Goal: Feedback & Contribution: Contribute content

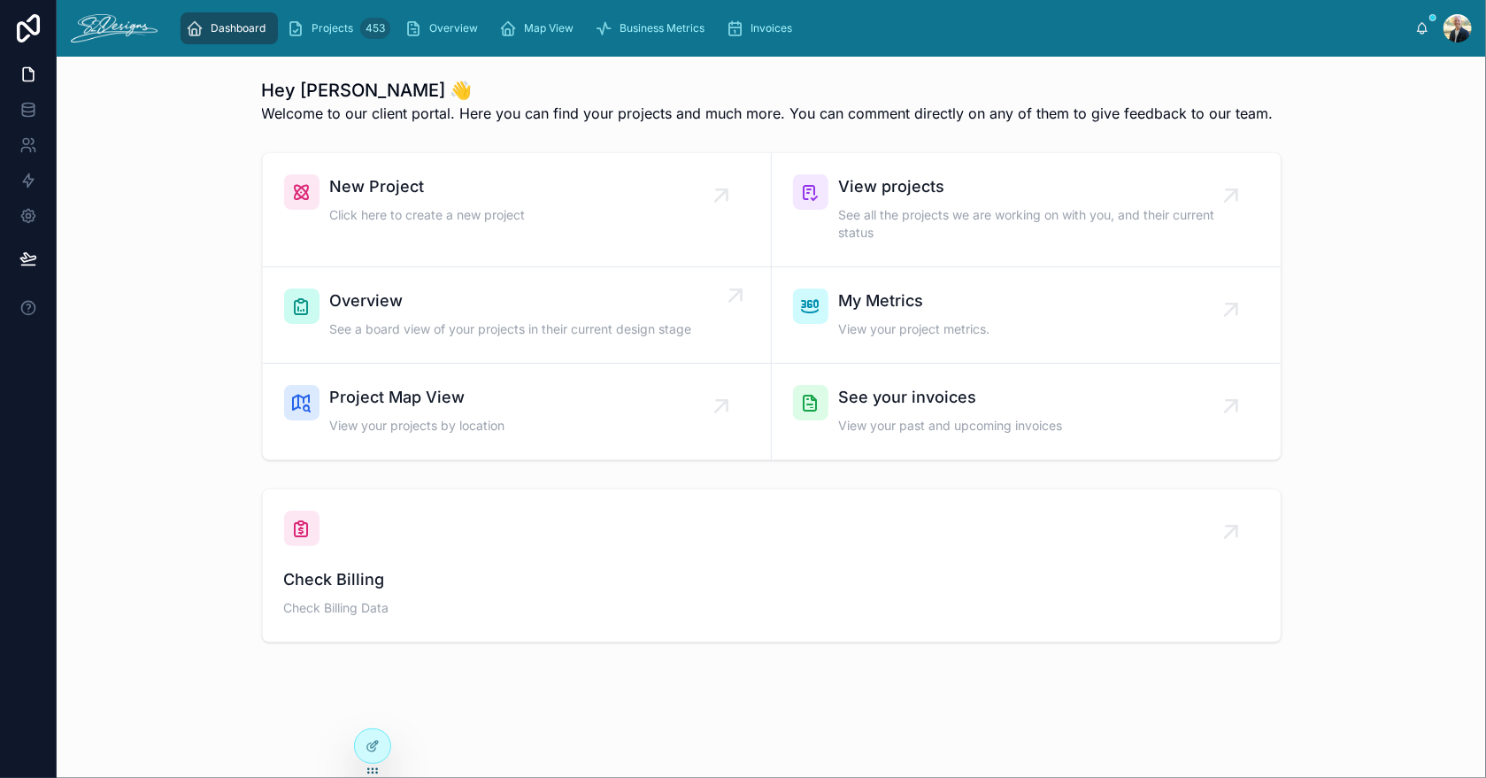
click at [406, 307] on span "Overview" at bounding box center [511, 301] width 362 height 25
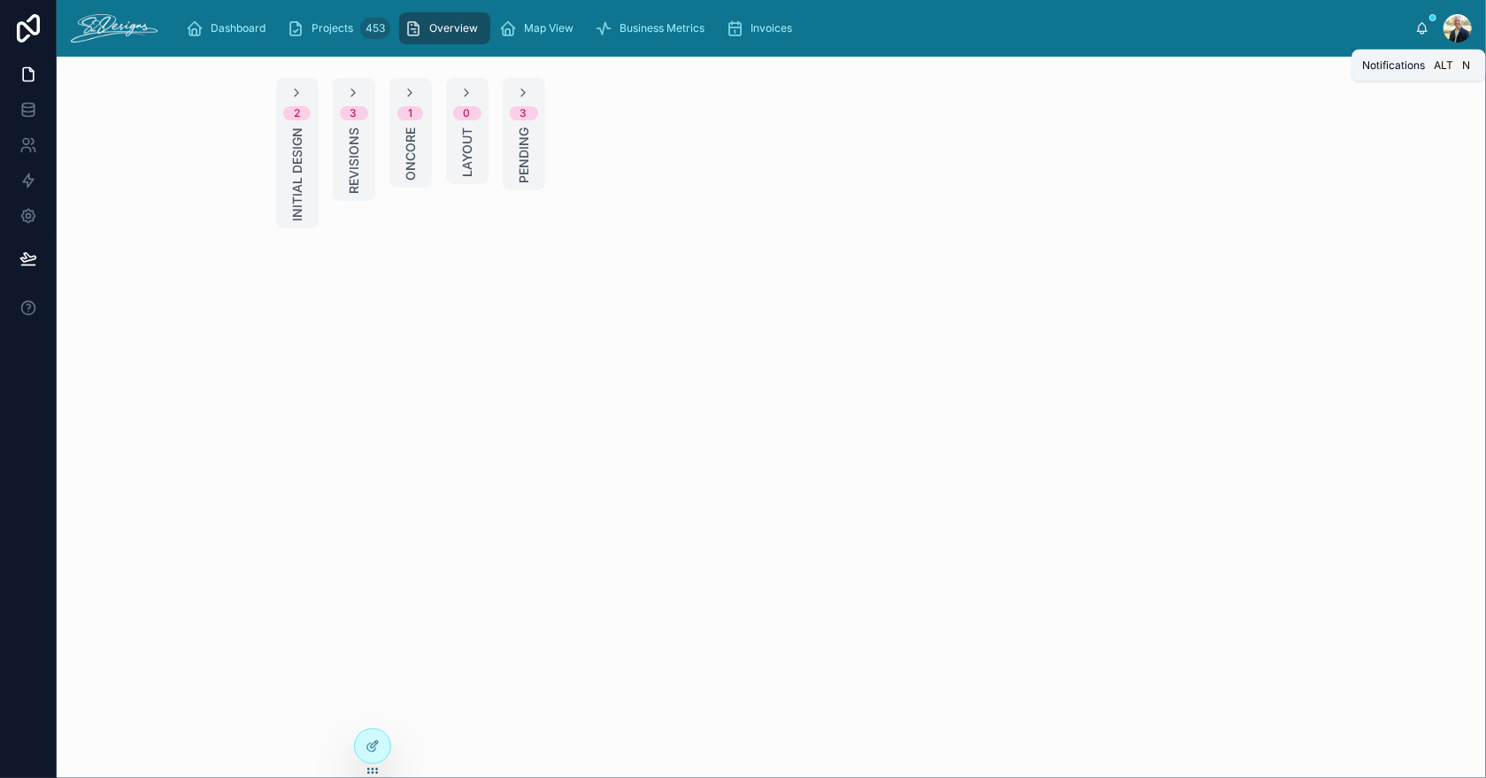
click at [1420, 26] on icon at bounding box center [1422, 28] width 14 height 14
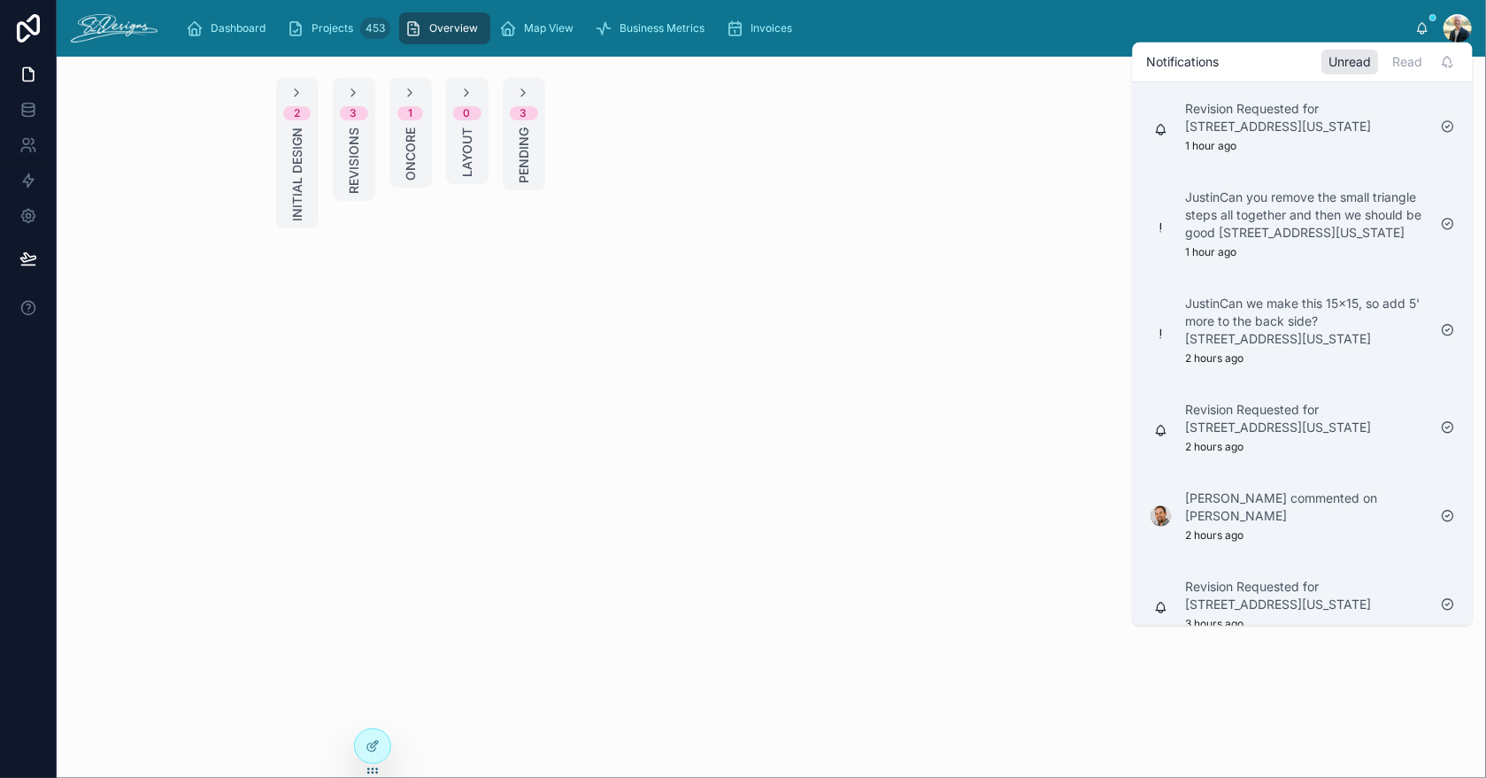
click at [358, 142] on span "Revisions" at bounding box center [354, 160] width 18 height 66
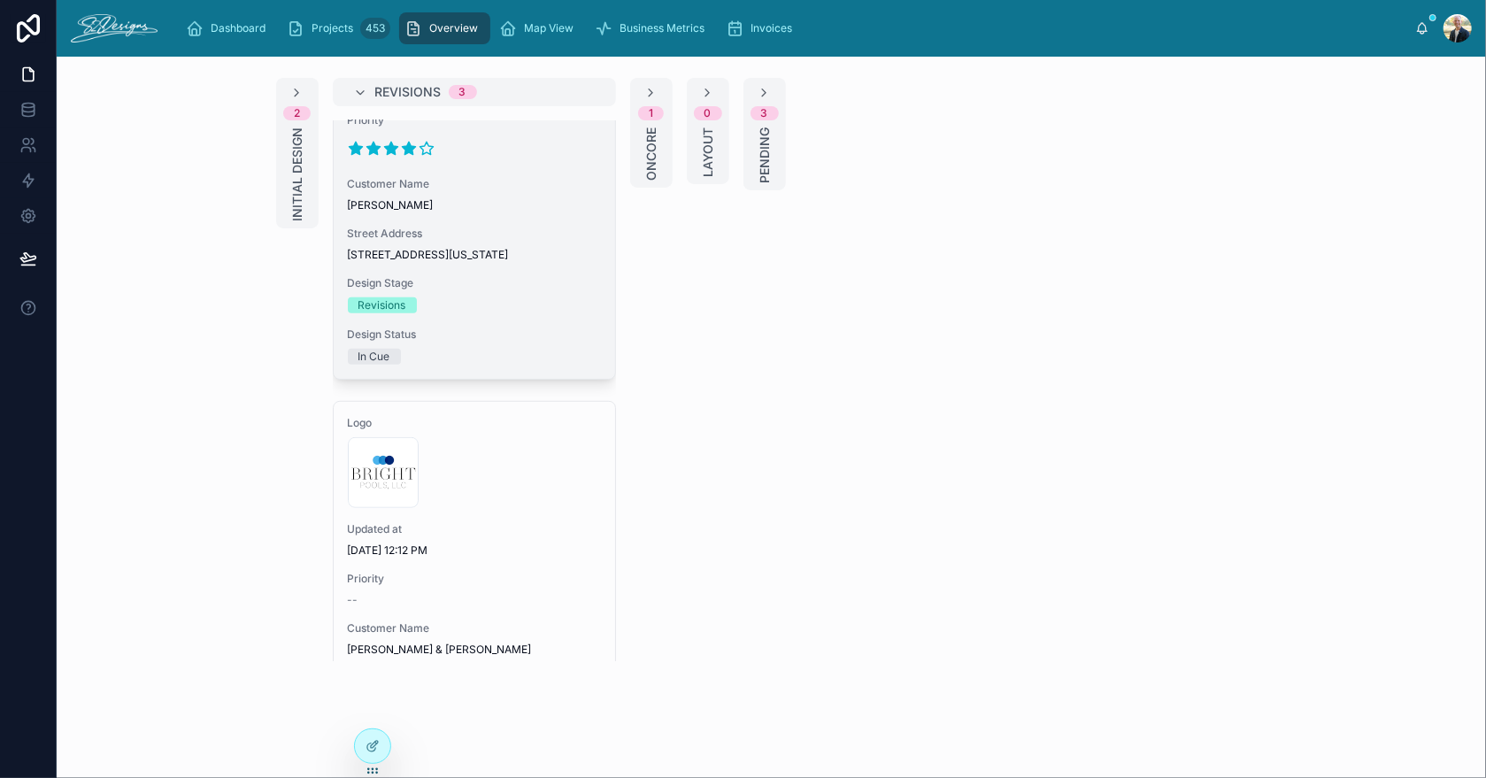
scroll to position [852, 0]
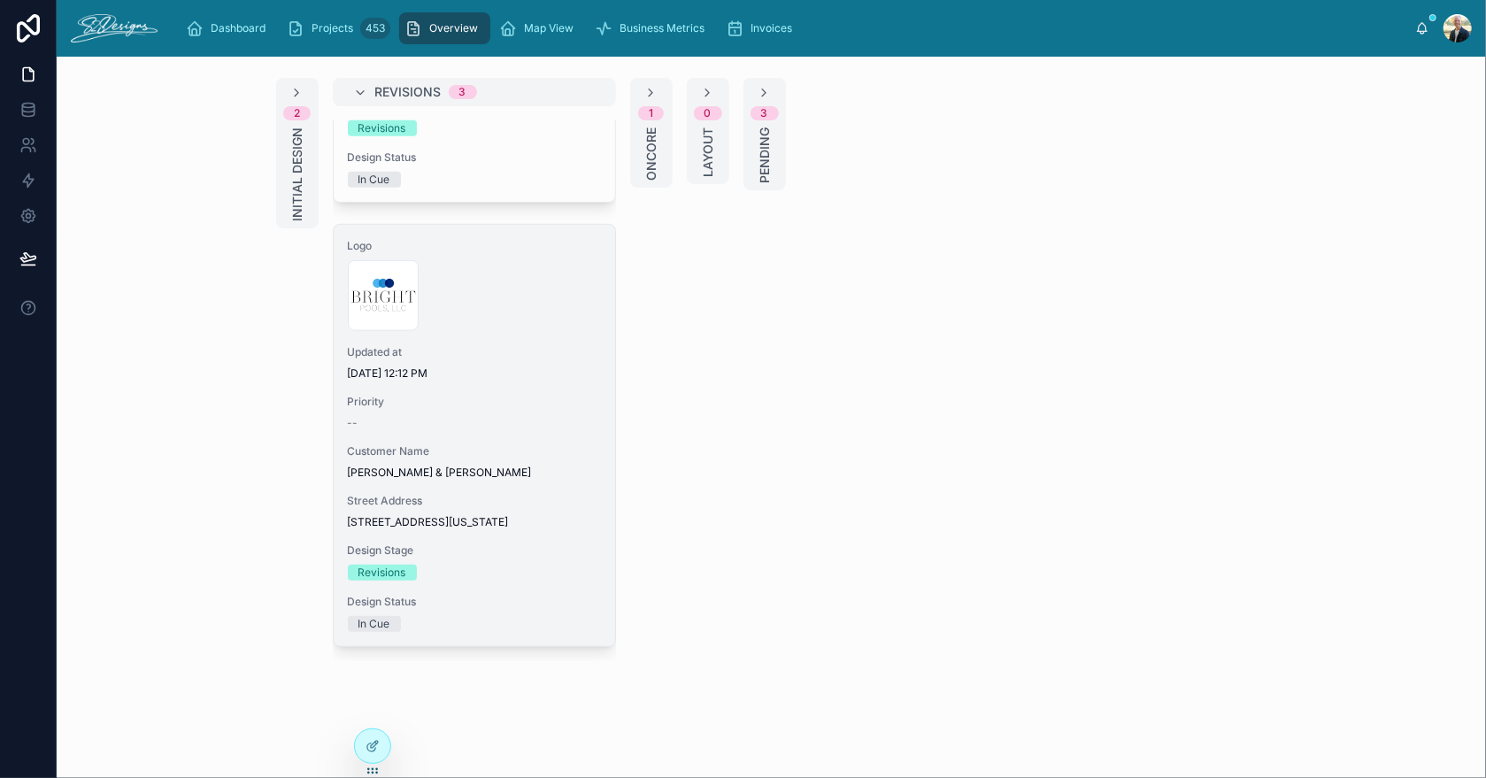
click at [473, 395] on span "Priority" at bounding box center [474, 402] width 253 height 14
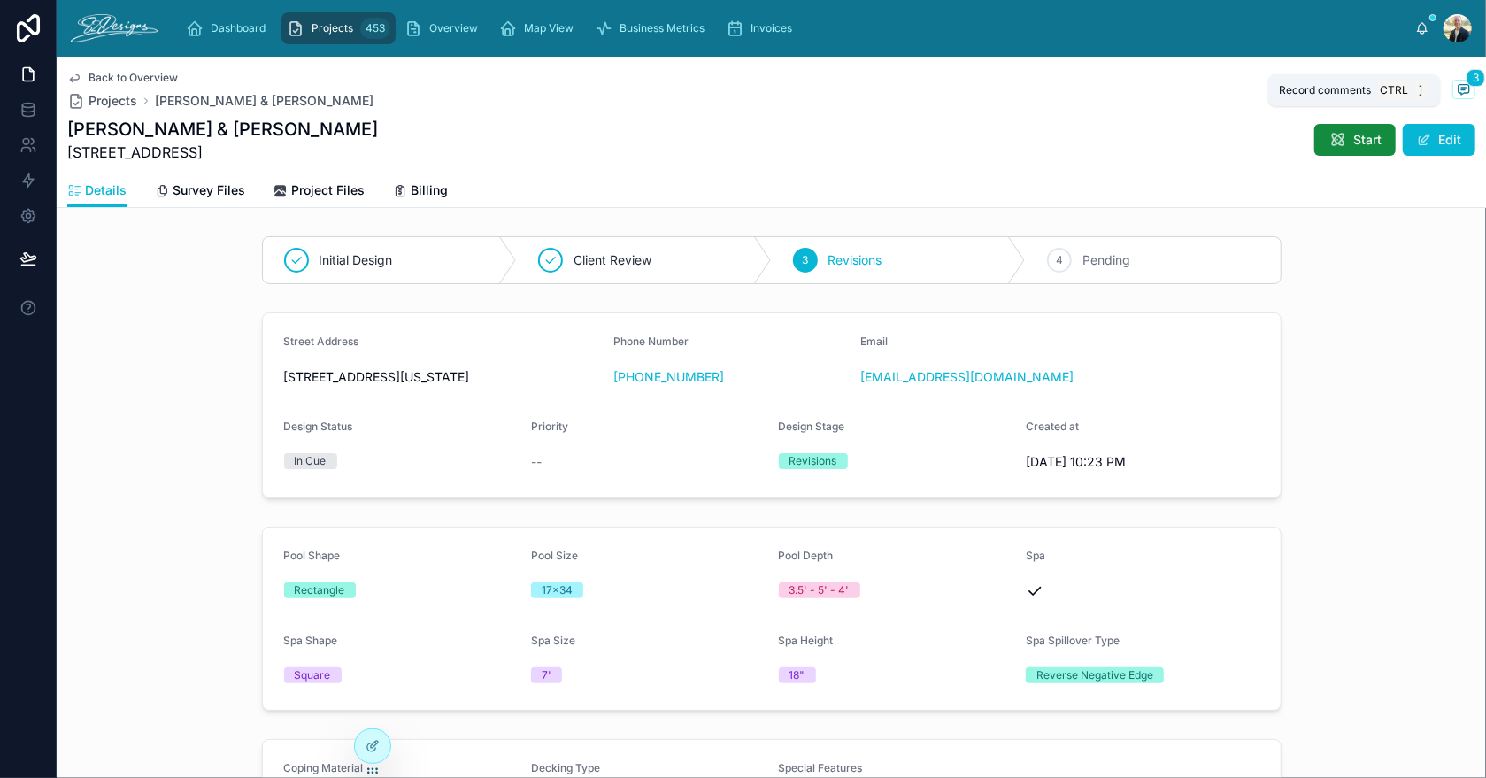
click at [1457, 85] on icon at bounding box center [1464, 89] width 14 height 14
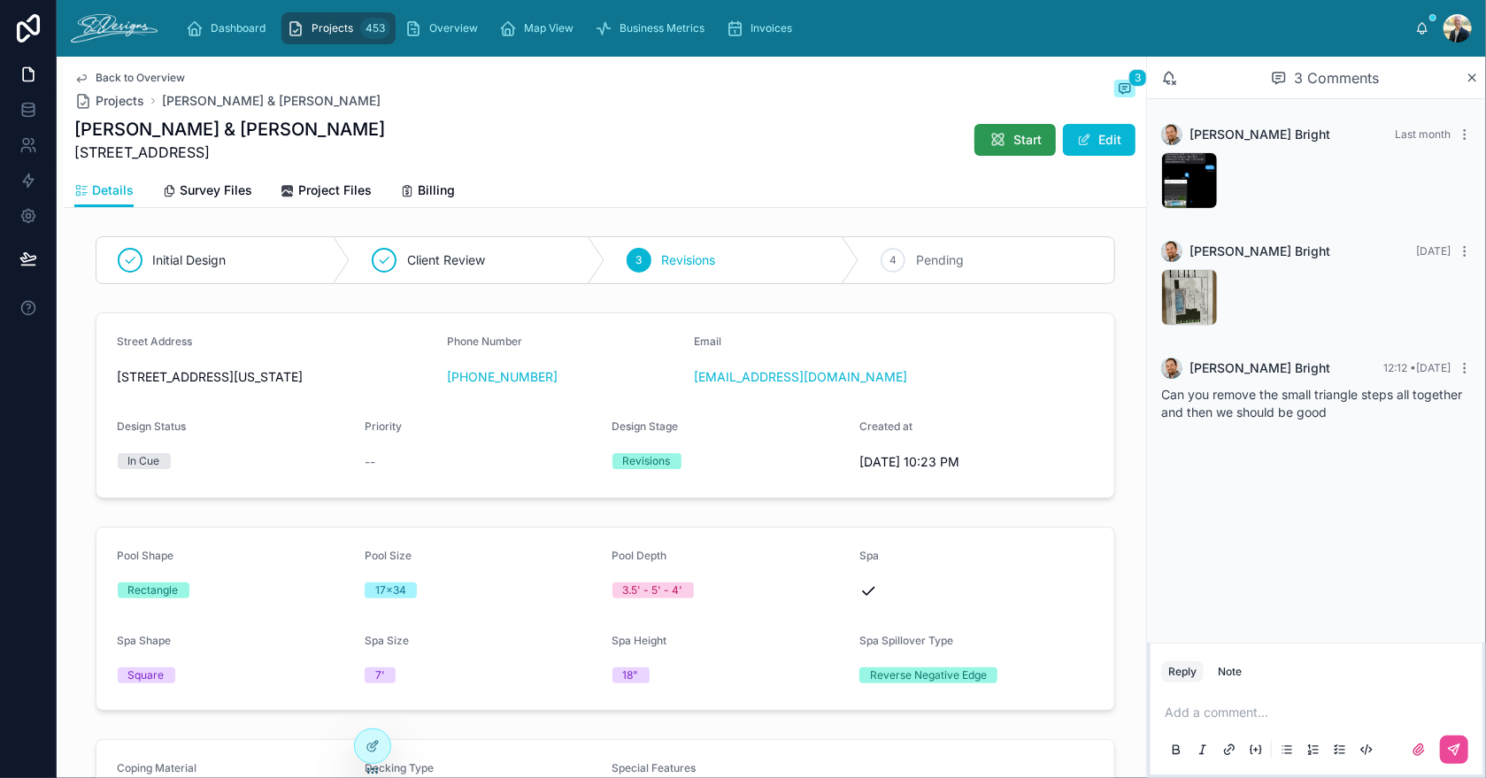
click at [1011, 154] on button "Start" at bounding box center [1014, 140] width 81 height 32
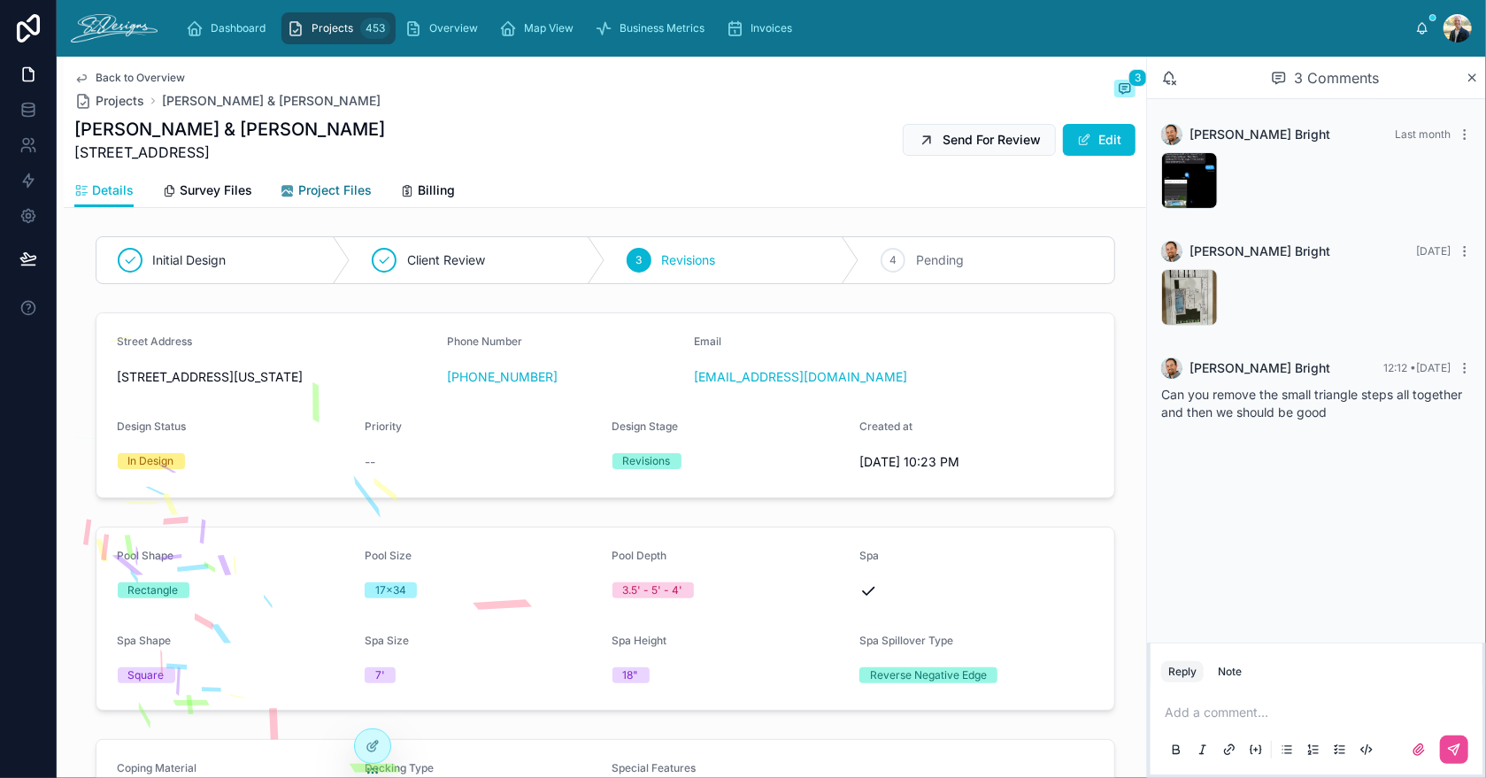
click at [319, 195] on span "Project Files" at bounding box center [334, 190] width 73 height 18
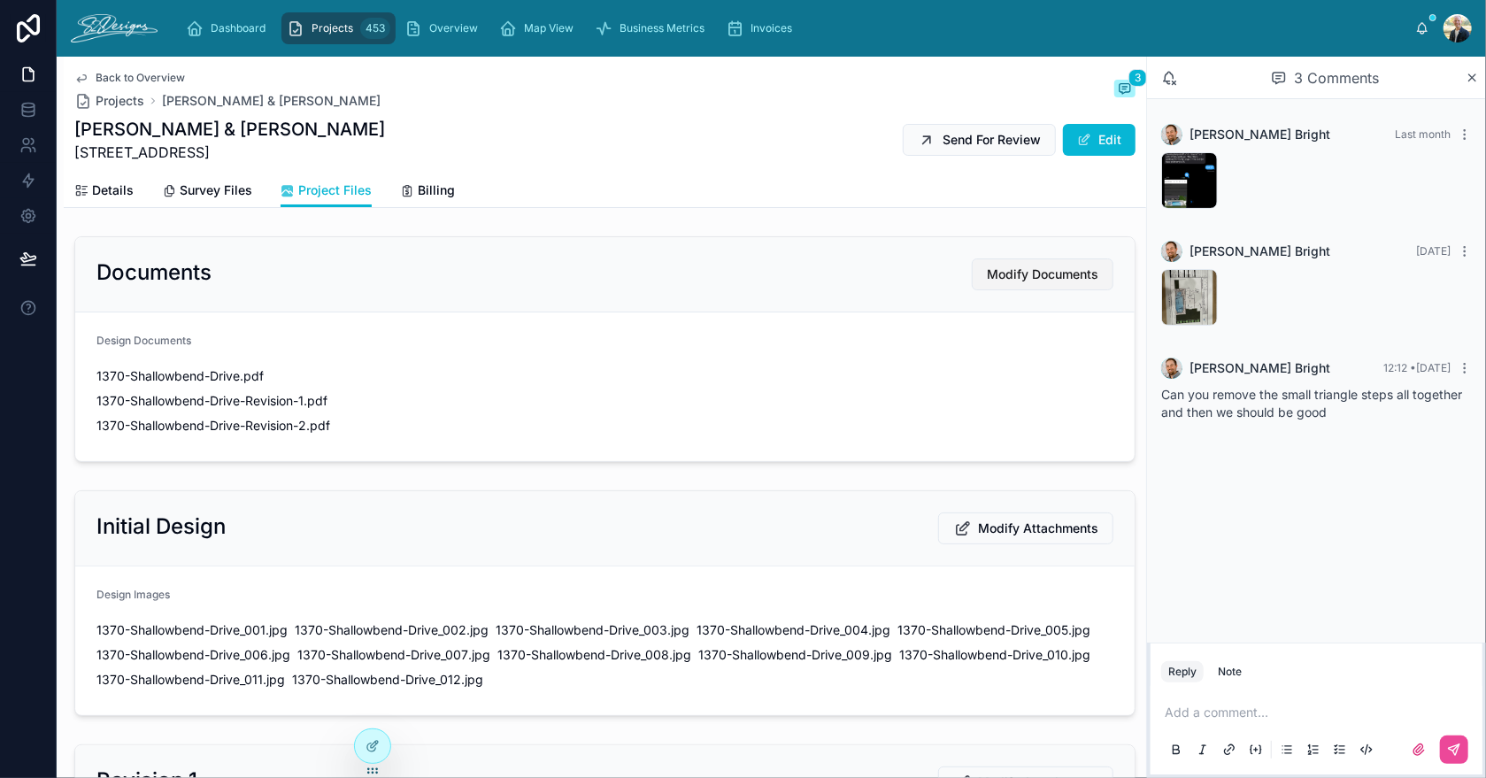
click at [987, 275] on span "Modify Documents" at bounding box center [1043, 275] width 112 height 18
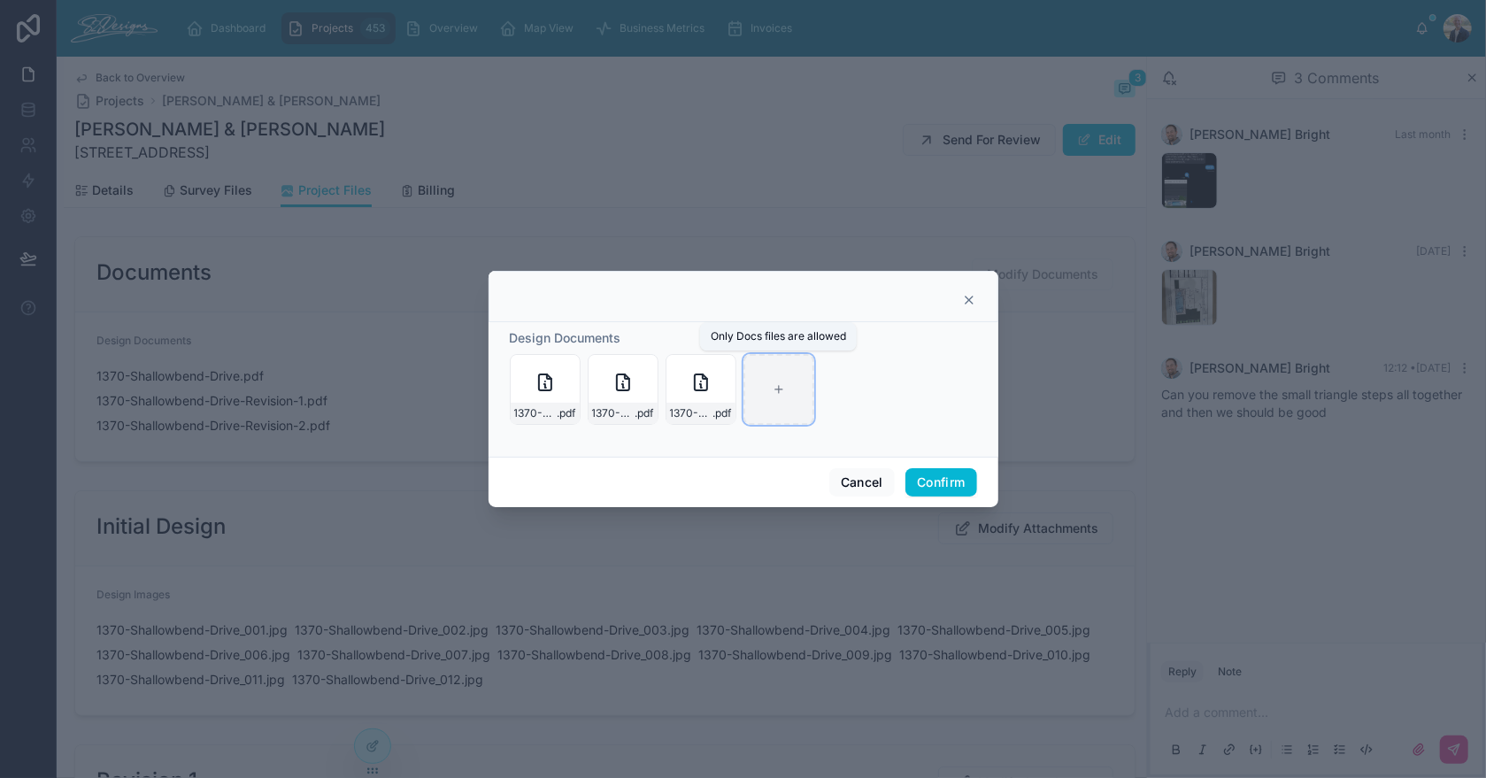
click at [783, 390] on icon at bounding box center [779, 389] width 12 height 12
type input "**********"
click at [942, 490] on button "Confirm" at bounding box center [940, 482] width 71 height 28
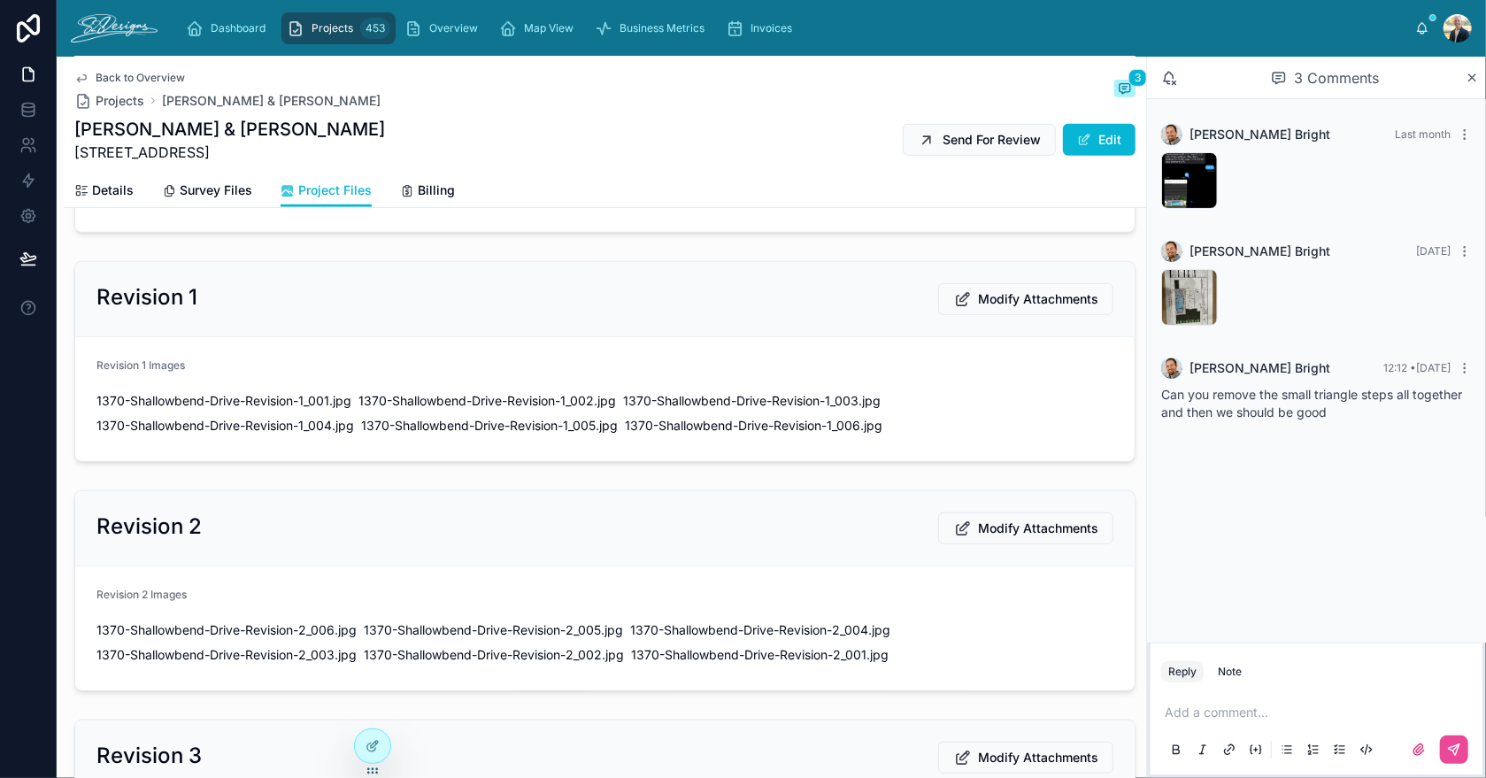
scroll to position [530, 0]
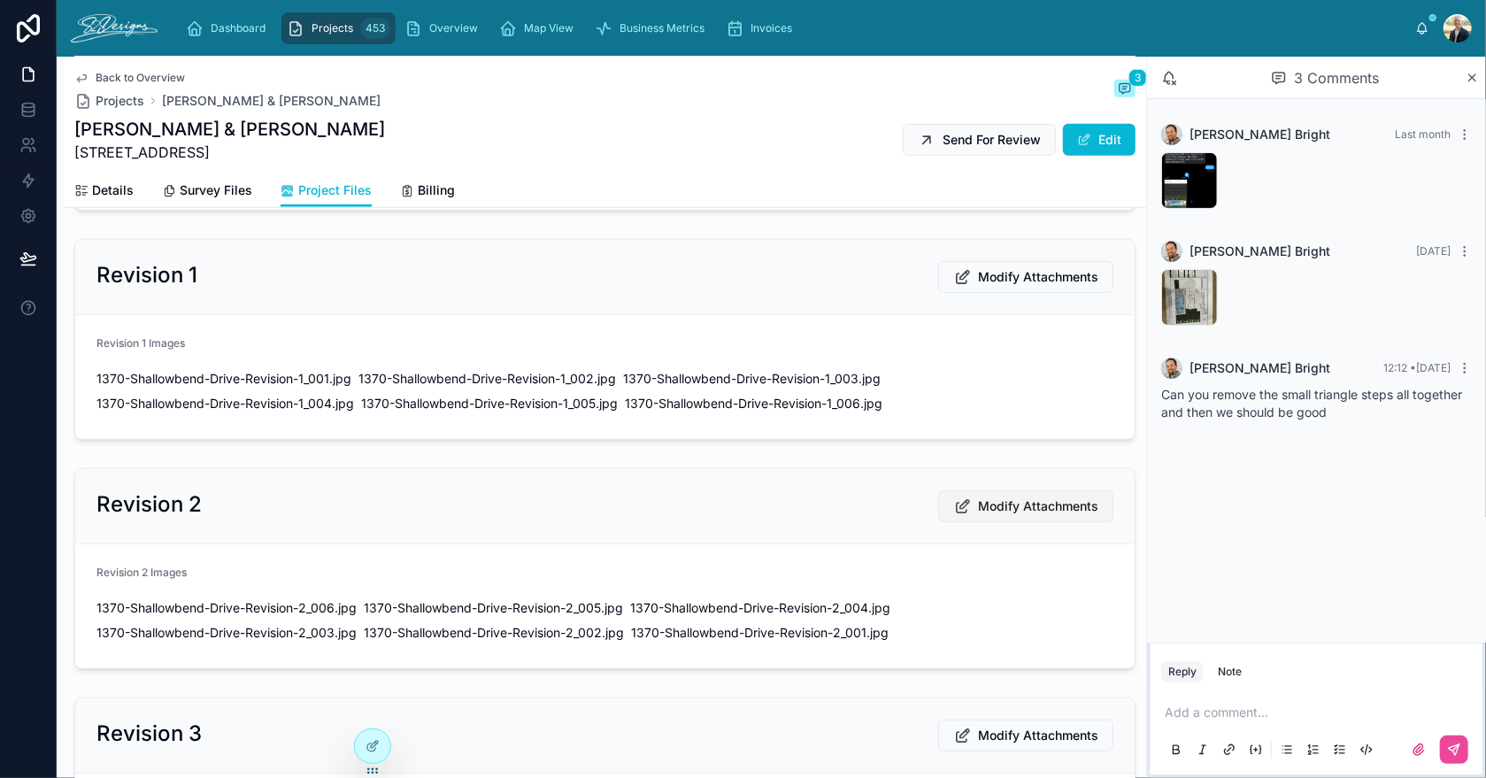
click at [1003, 503] on span "Modify Attachments" at bounding box center [1038, 506] width 120 height 18
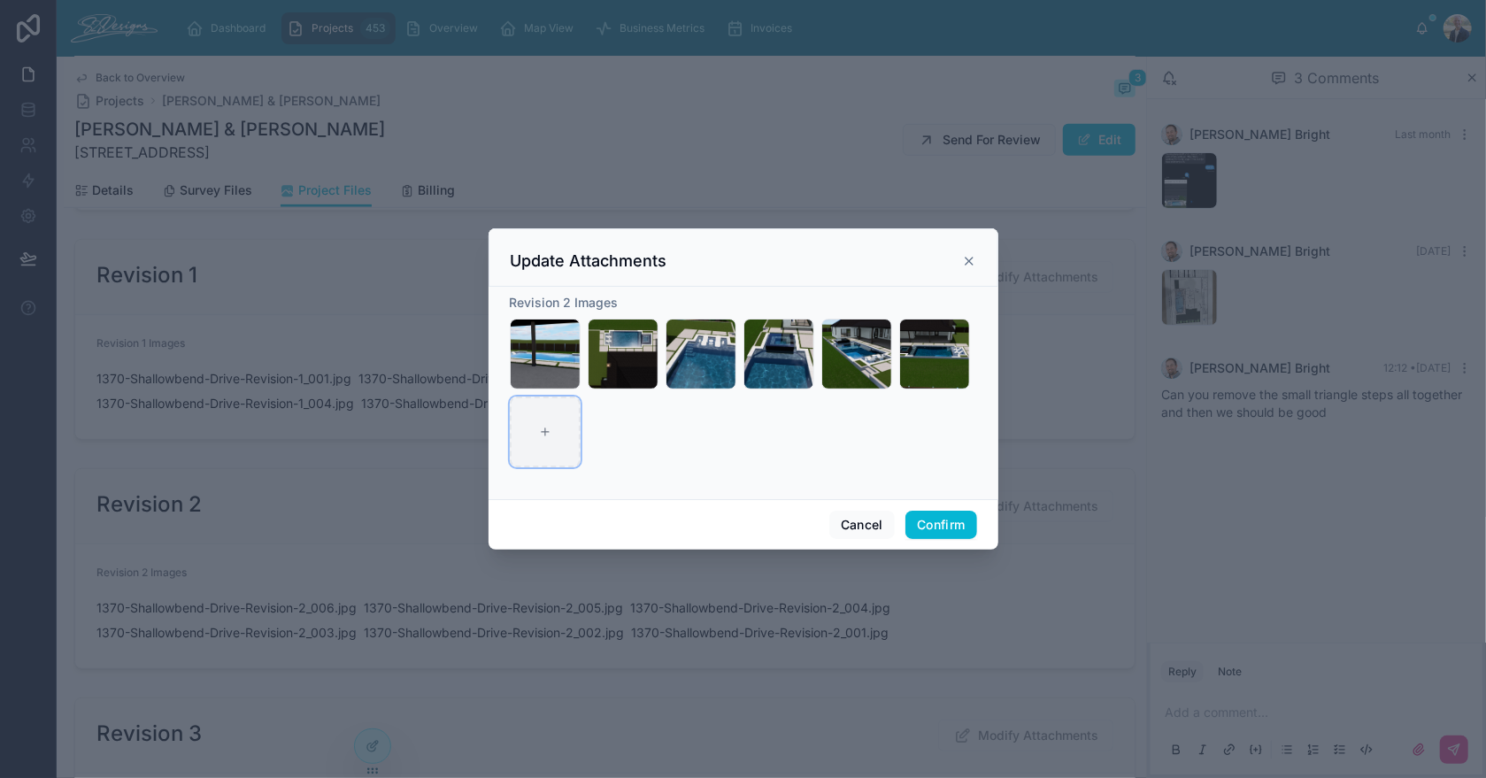
click at [549, 435] on icon at bounding box center [545, 432] width 12 height 12
type input "**********"
click at [942, 523] on button "Confirm" at bounding box center [940, 525] width 71 height 28
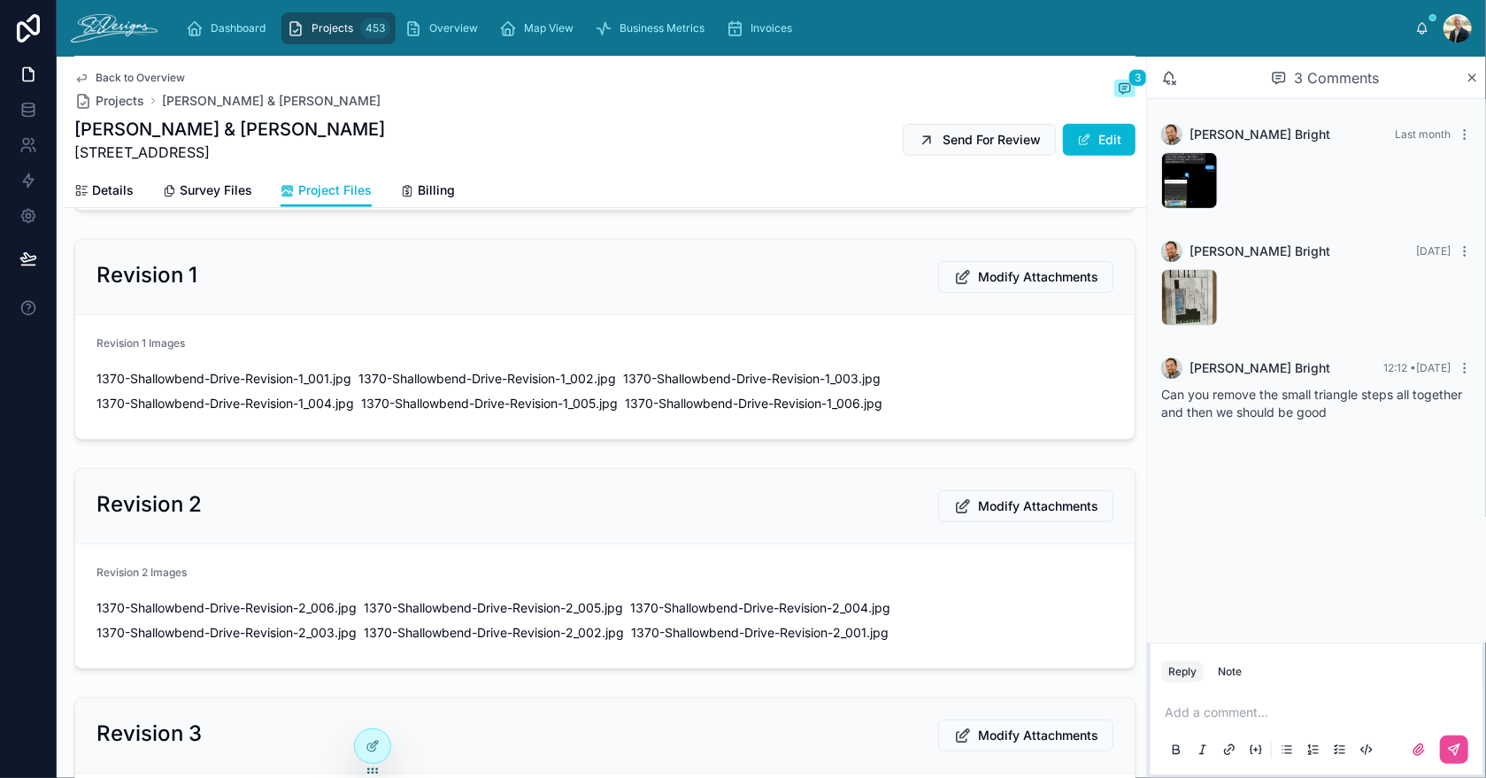
click at [1178, 719] on p at bounding box center [1320, 713] width 311 height 18
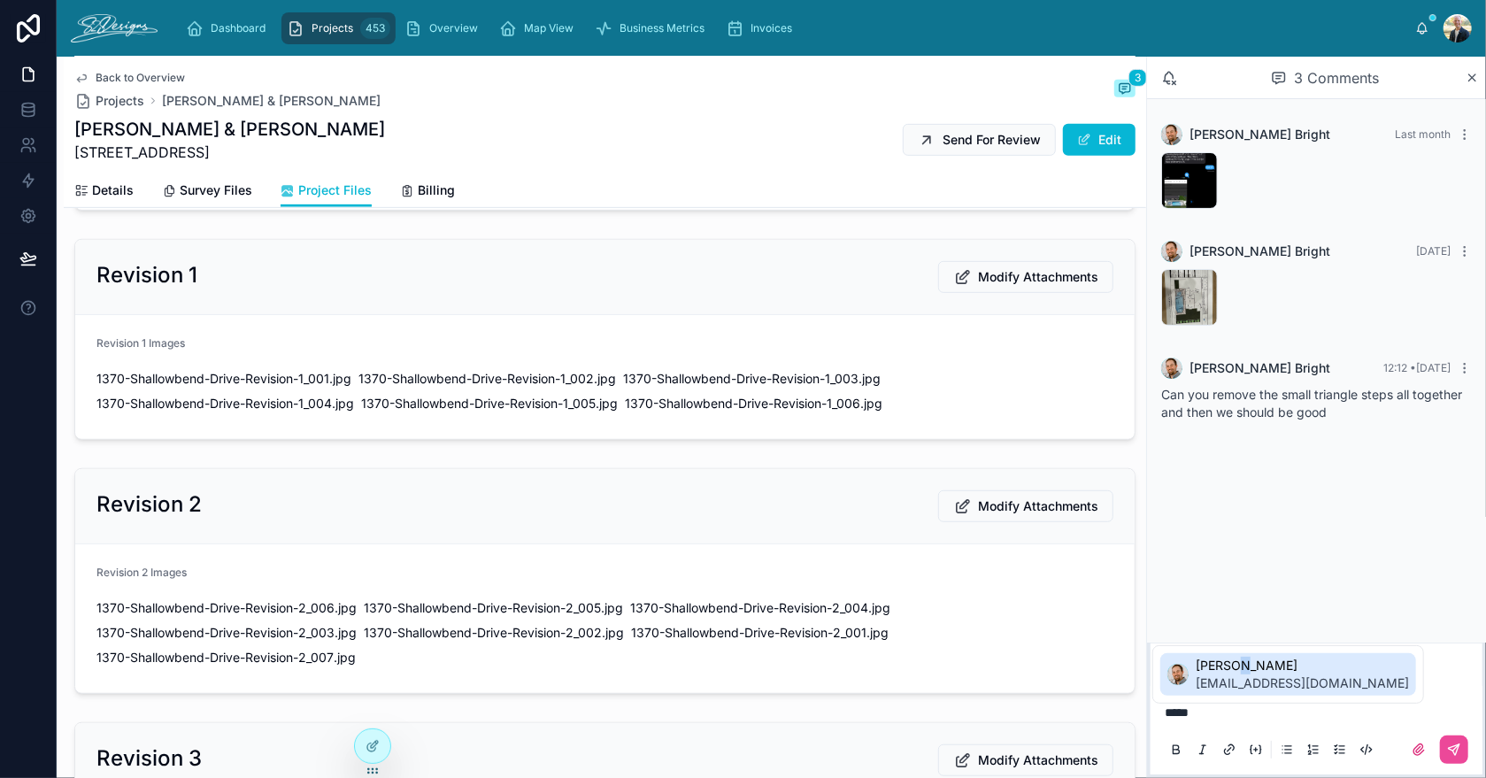
click at [1232, 668] on span "[PERSON_NAME]" at bounding box center [1302, 666] width 213 height 18
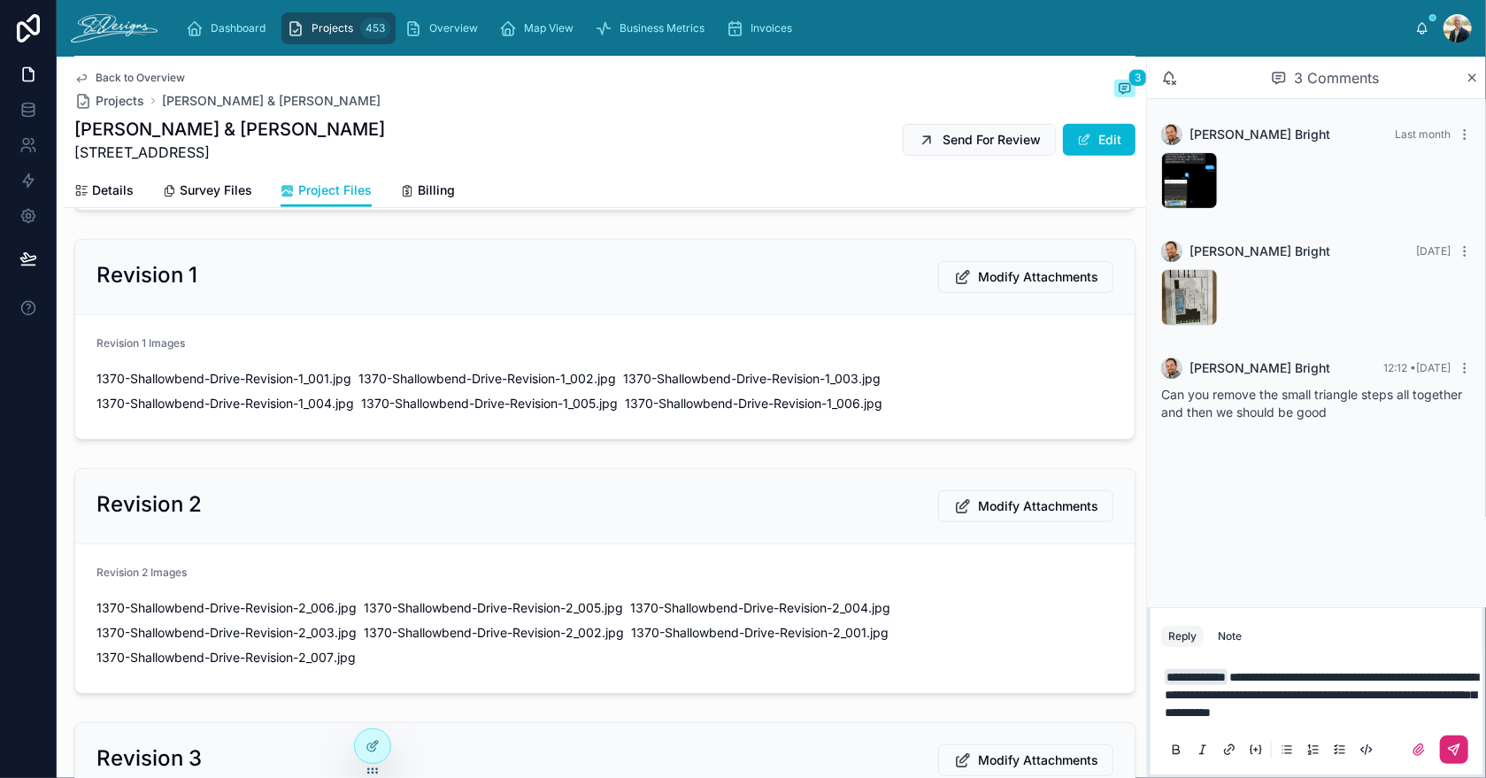
click at [1453, 747] on icon at bounding box center [1454, 750] width 14 height 14
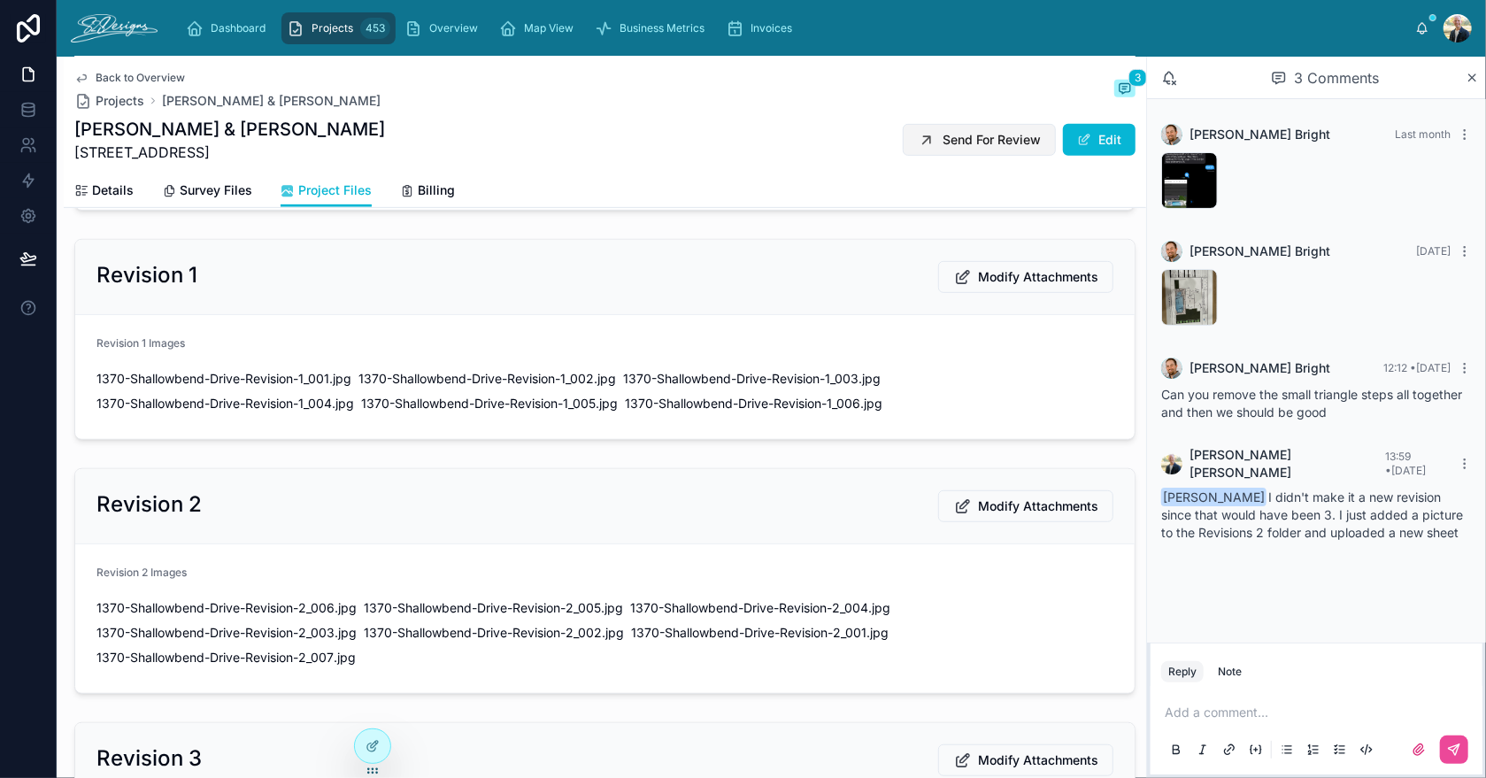
click at [951, 140] on span "Send For Review" at bounding box center [992, 140] width 98 height 18
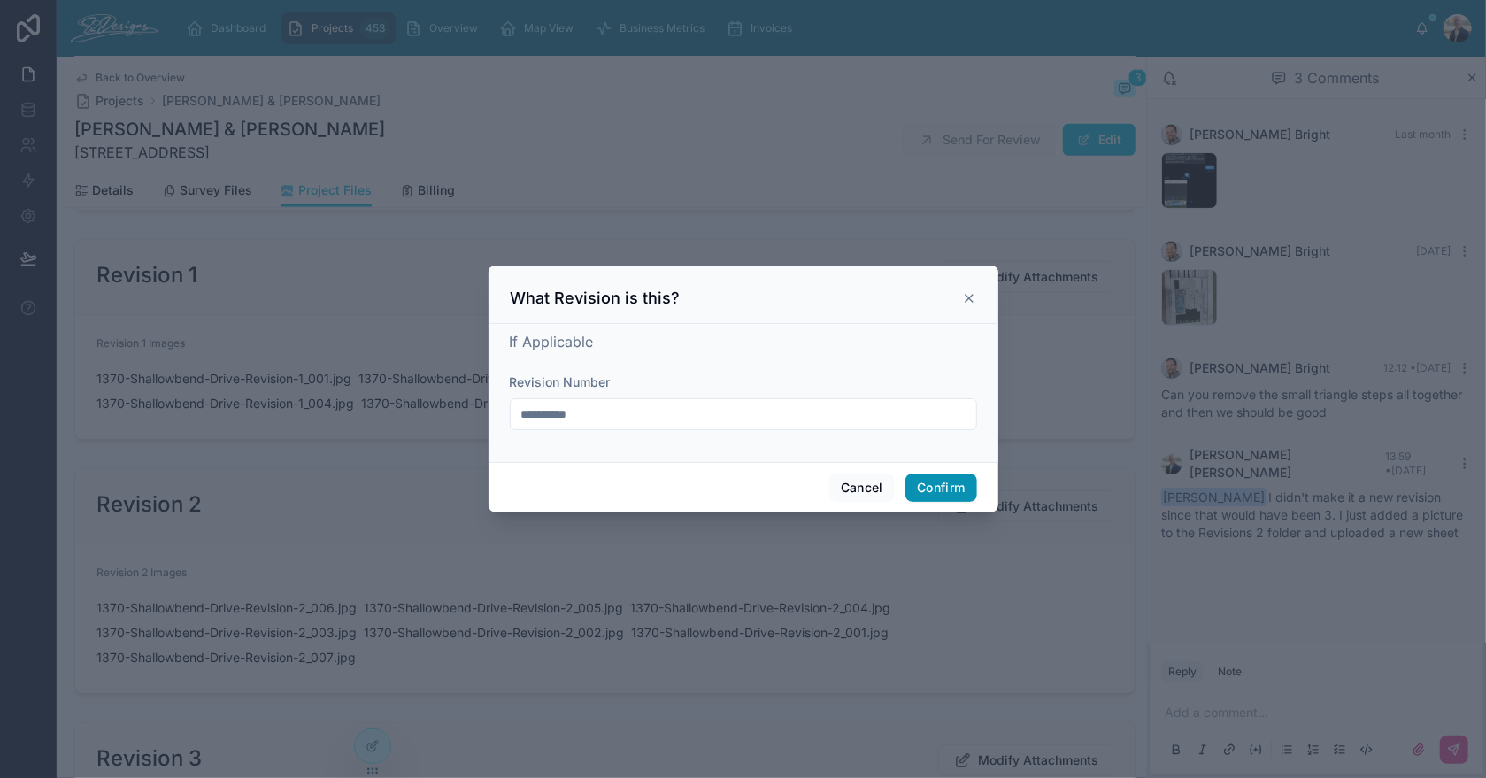
click at [928, 484] on button "Confirm" at bounding box center [940, 487] width 71 height 28
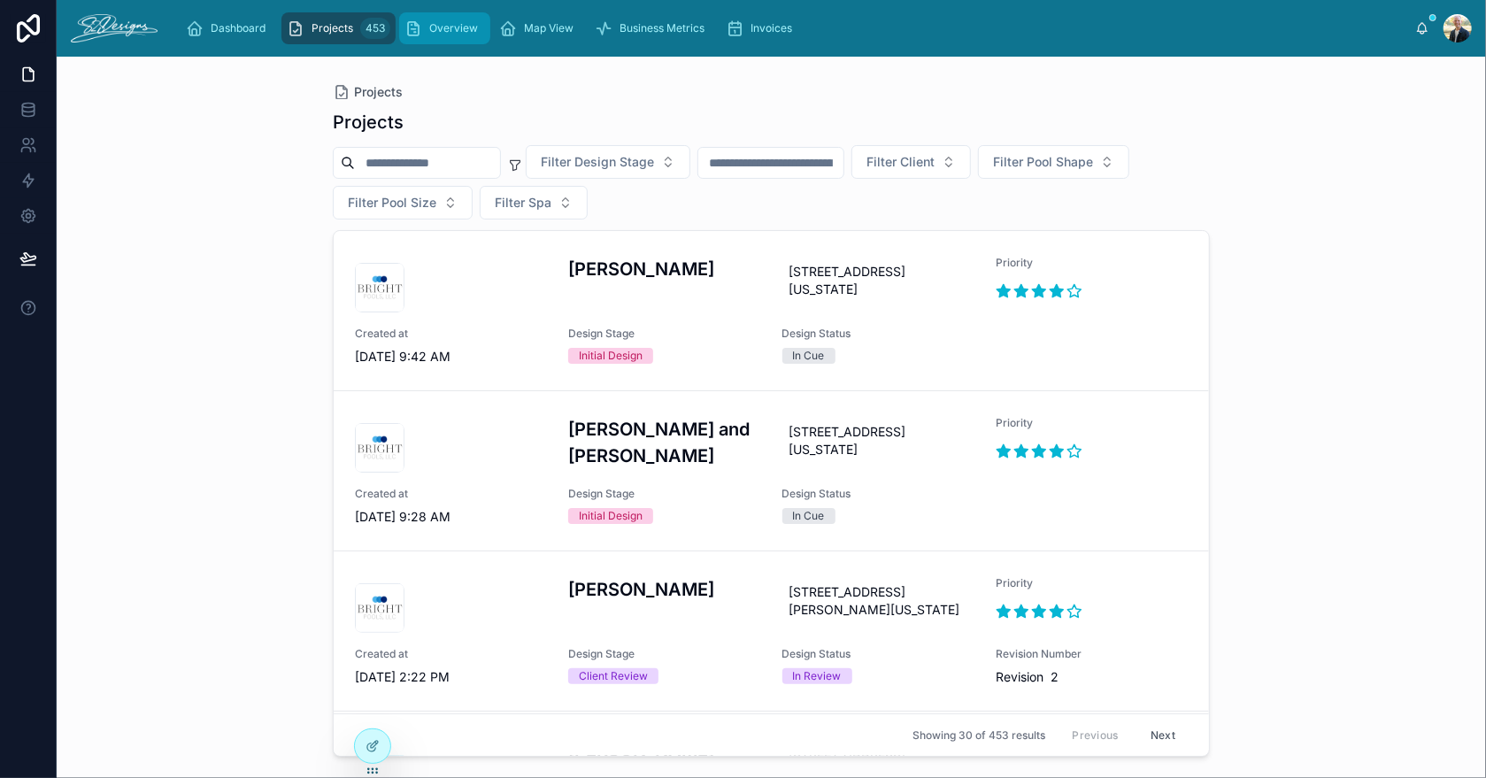
drag, startPoint x: 427, startPoint y: 24, endPoint x: 436, endPoint y: 26, distance: 9.0
click at [427, 24] on div "Overview" at bounding box center [444, 28] width 81 height 28
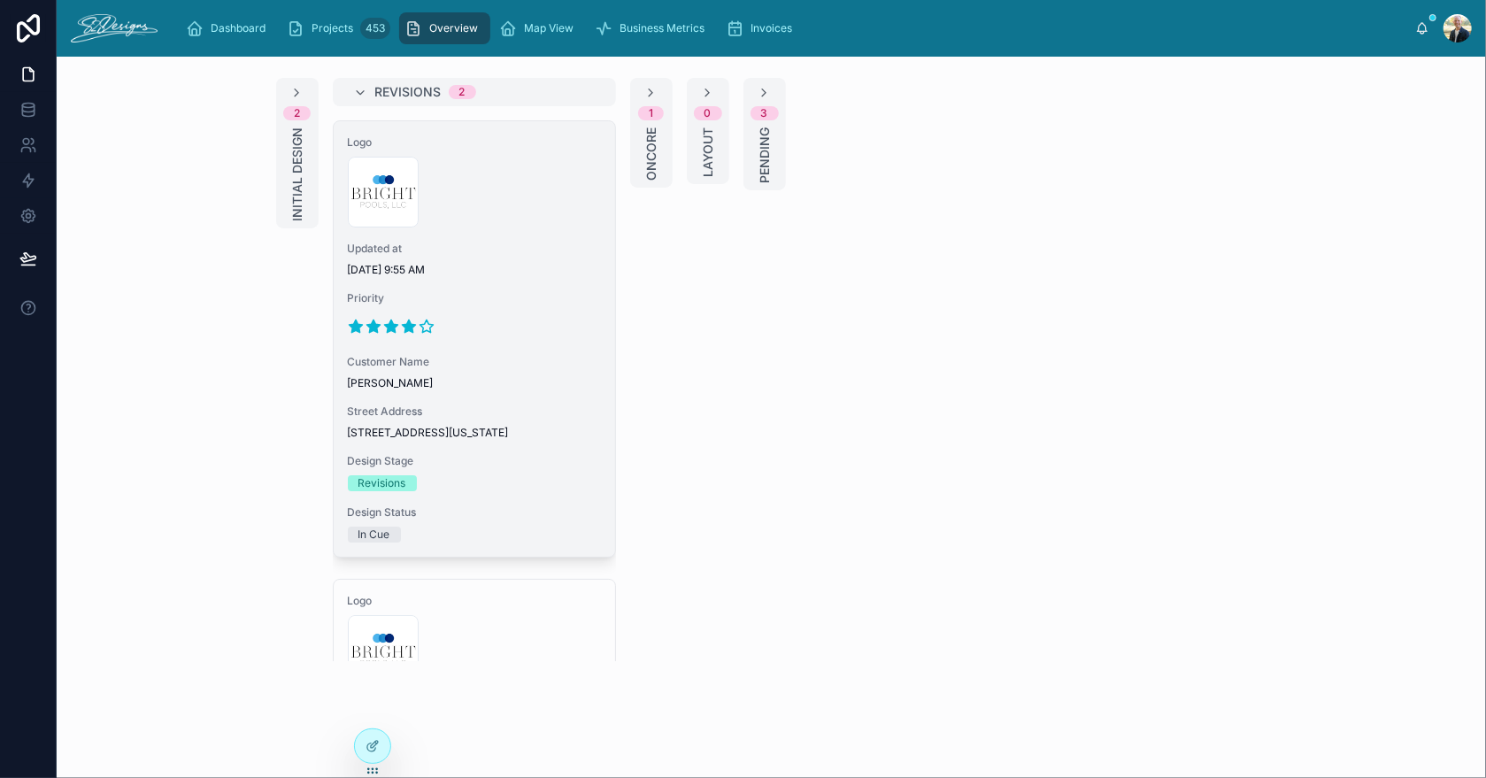
click at [534, 248] on span "Updated at" at bounding box center [474, 249] width 253 height 14
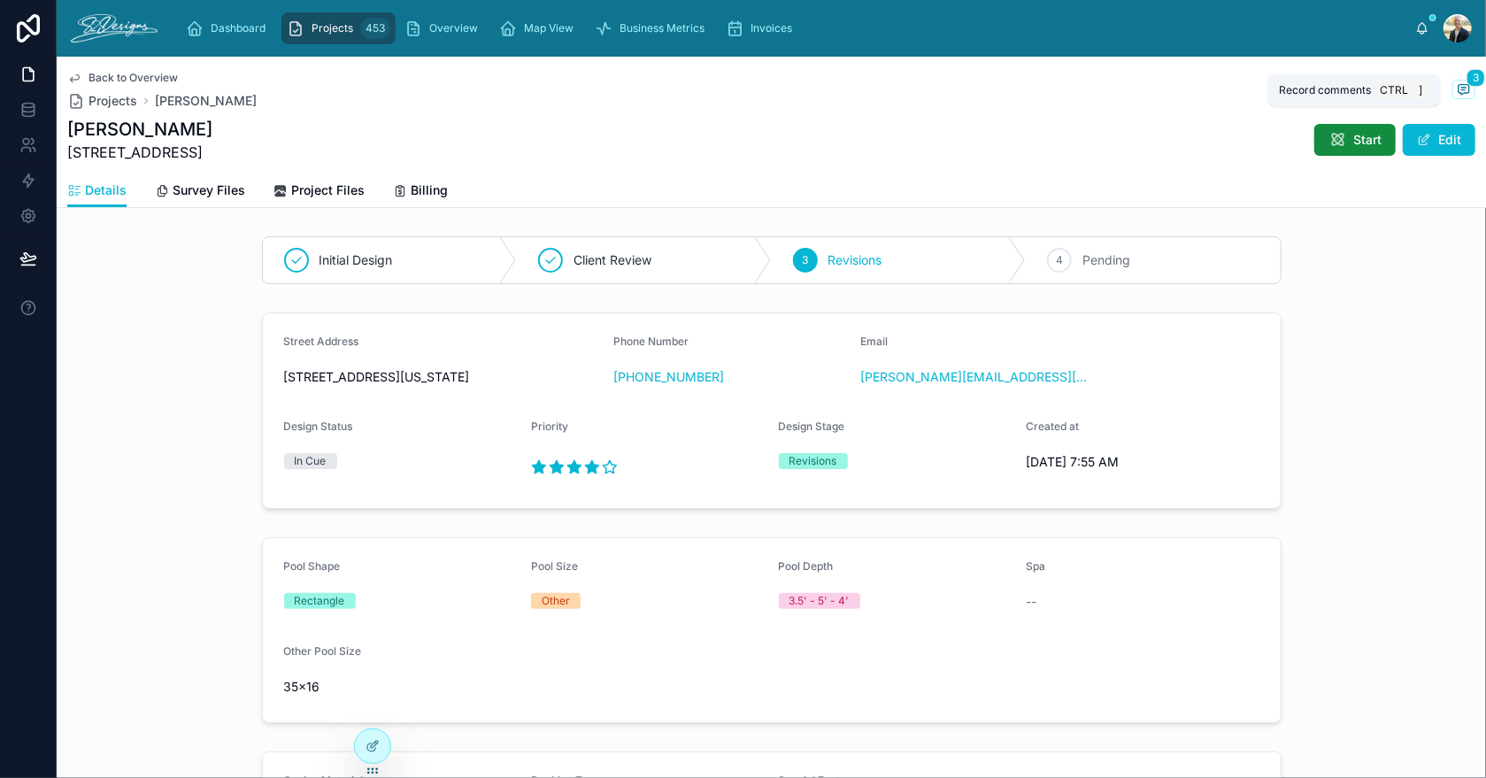
click at [1457, 88] on icon at bounding box center [1464, 89] width 14 height 14
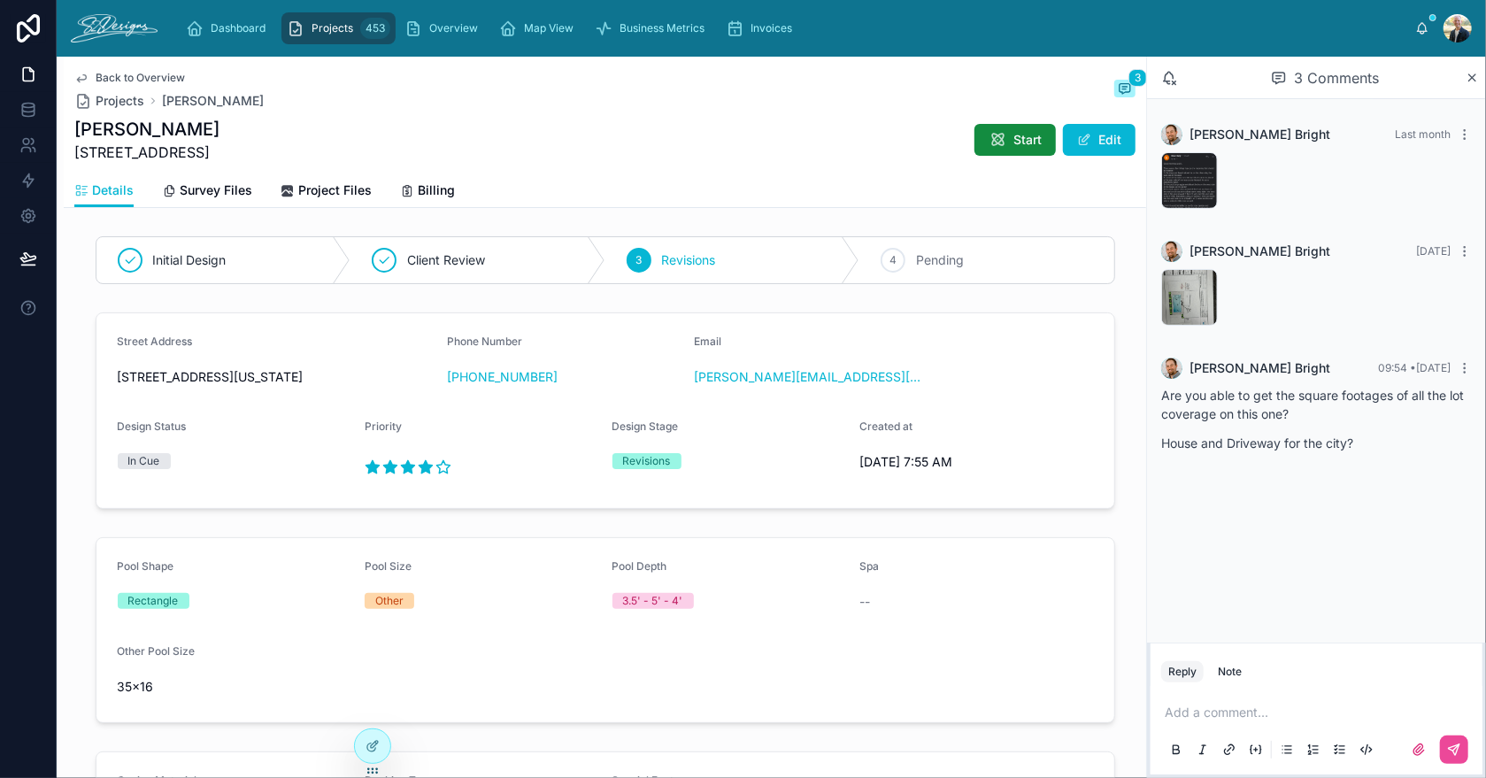
click at [1219, 715] on p at bounding box center [1320, 713] width 311 height 18
click at [1222, 427] on div "Are you able to get the square footages of all the lot coverage on this one? Ho…" at bounding box center [1316, 419] width 311 height 66
click at [1182, 674] on button "Reply" at bounding box center [1182, 671] width 42 height 21
click at [1195, 715] on p at bounding box center [1320, 713] width 311 height 18
click at [1417, 751] on icon at bounding box center [1418, 749] width 11 height 11
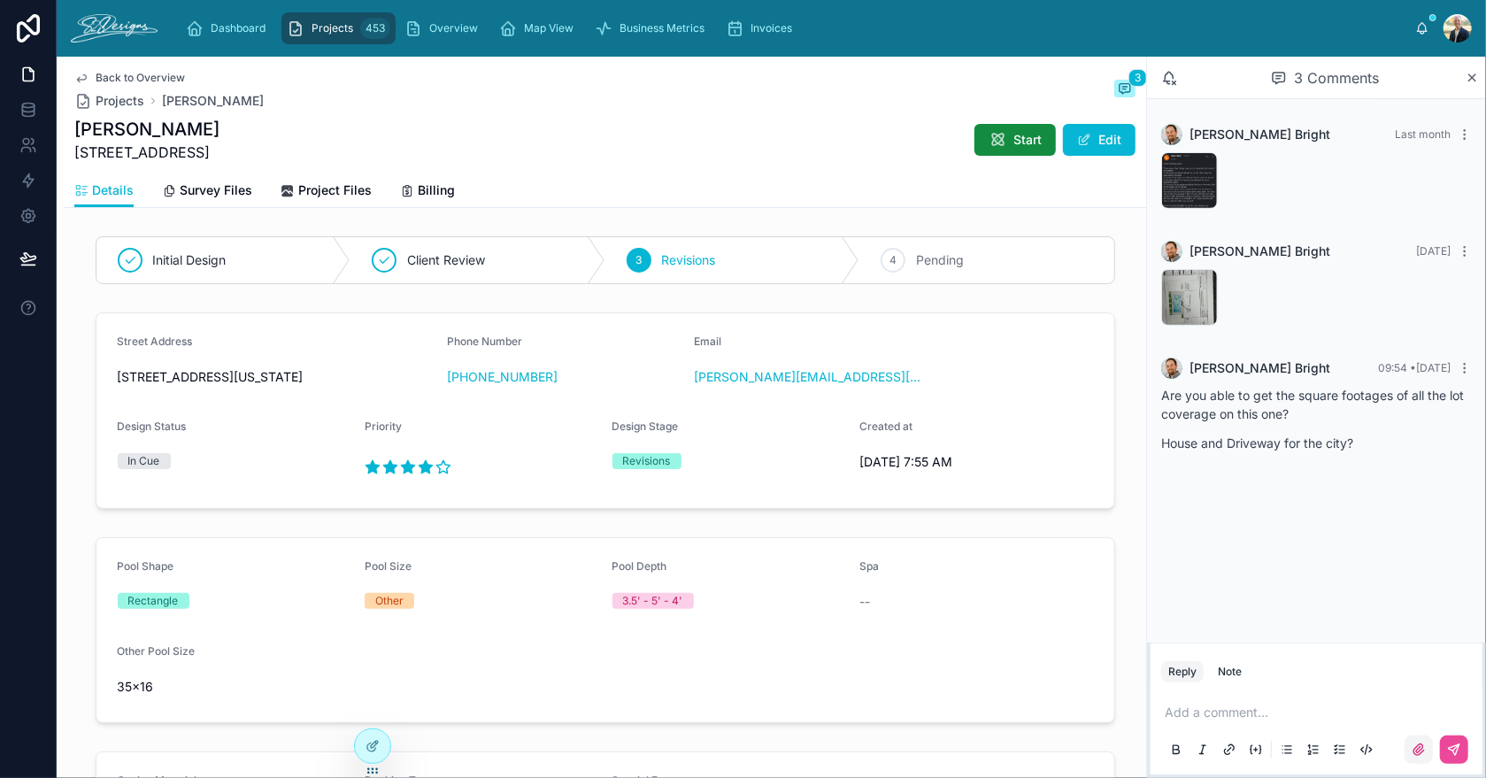
click at [0, 0] on input "file" at bounding box center [0, 0] width 0 height 0
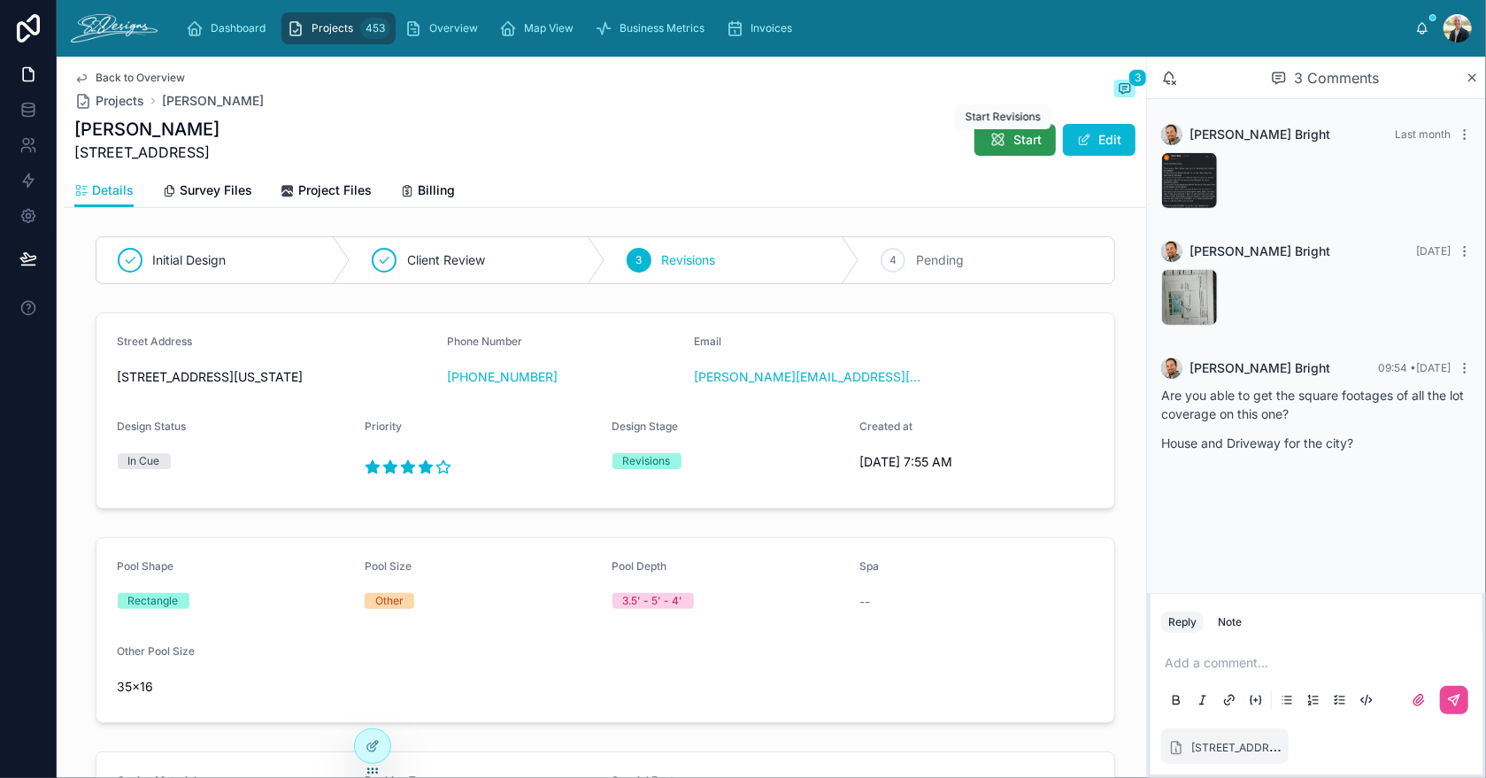
click at [989, 135] on icon at bounding box center [998, 140] width 18 height 18
click at [1450, 700] on icon at bounding box center [1454, 700] width 14 height 14
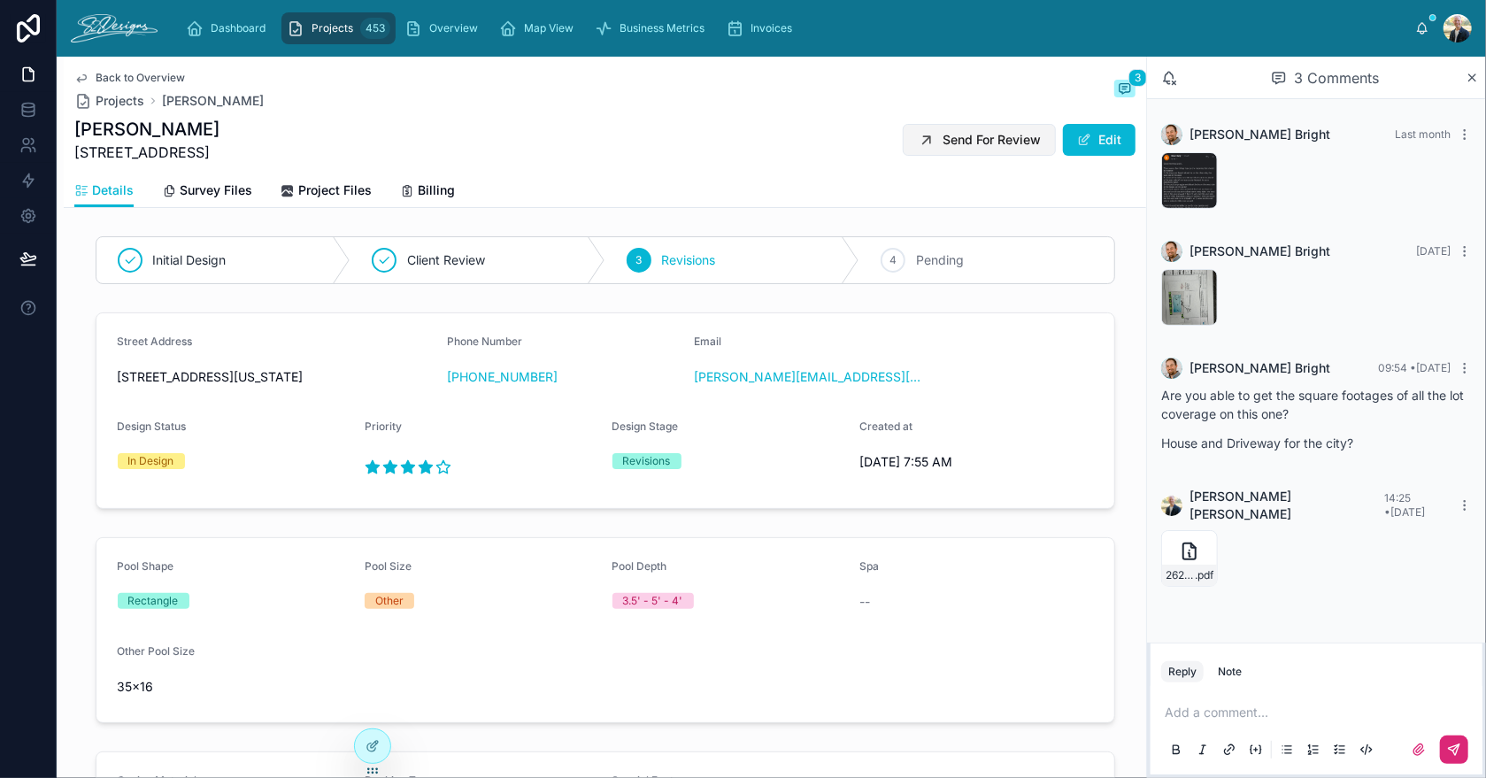
click at [958, 148] on span "Send For Review" at bounding box center [992, 140] width 98 height 18
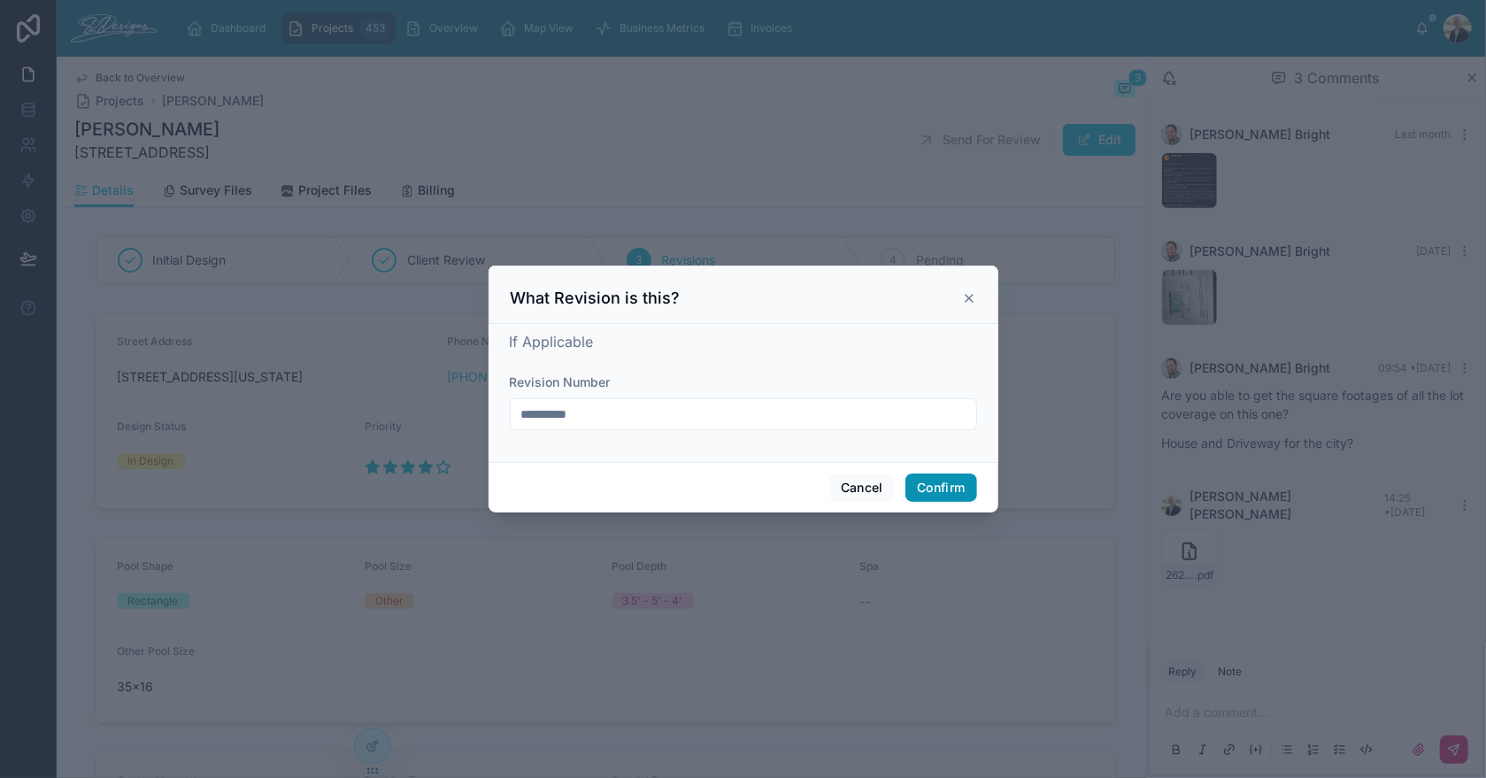
click at [943, 480] on button "Confirm" at bounding box center [940, 487] width 71 height 28
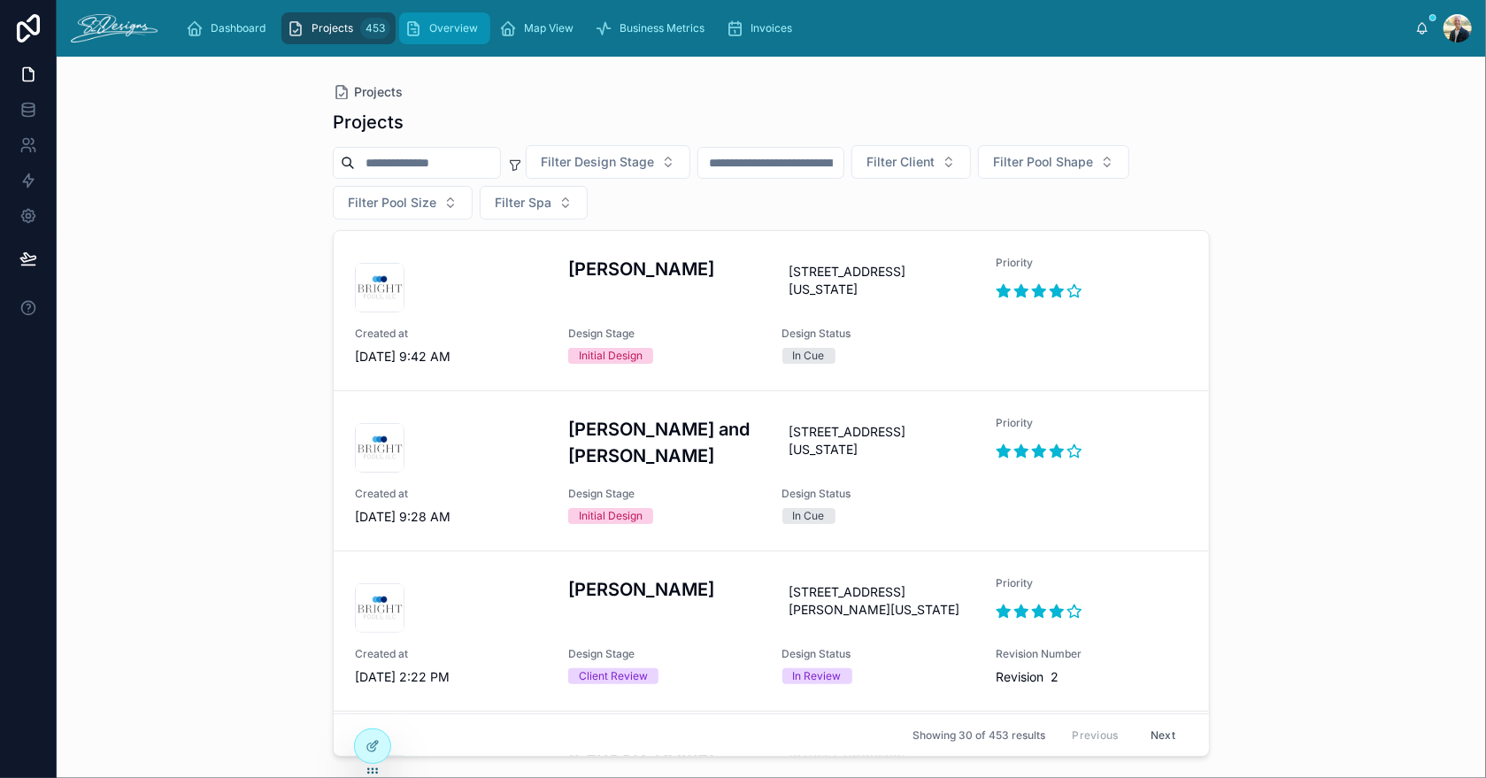
click at [464, 34] on span "Overview" at bounding box center [453, 28] width 49 height 14
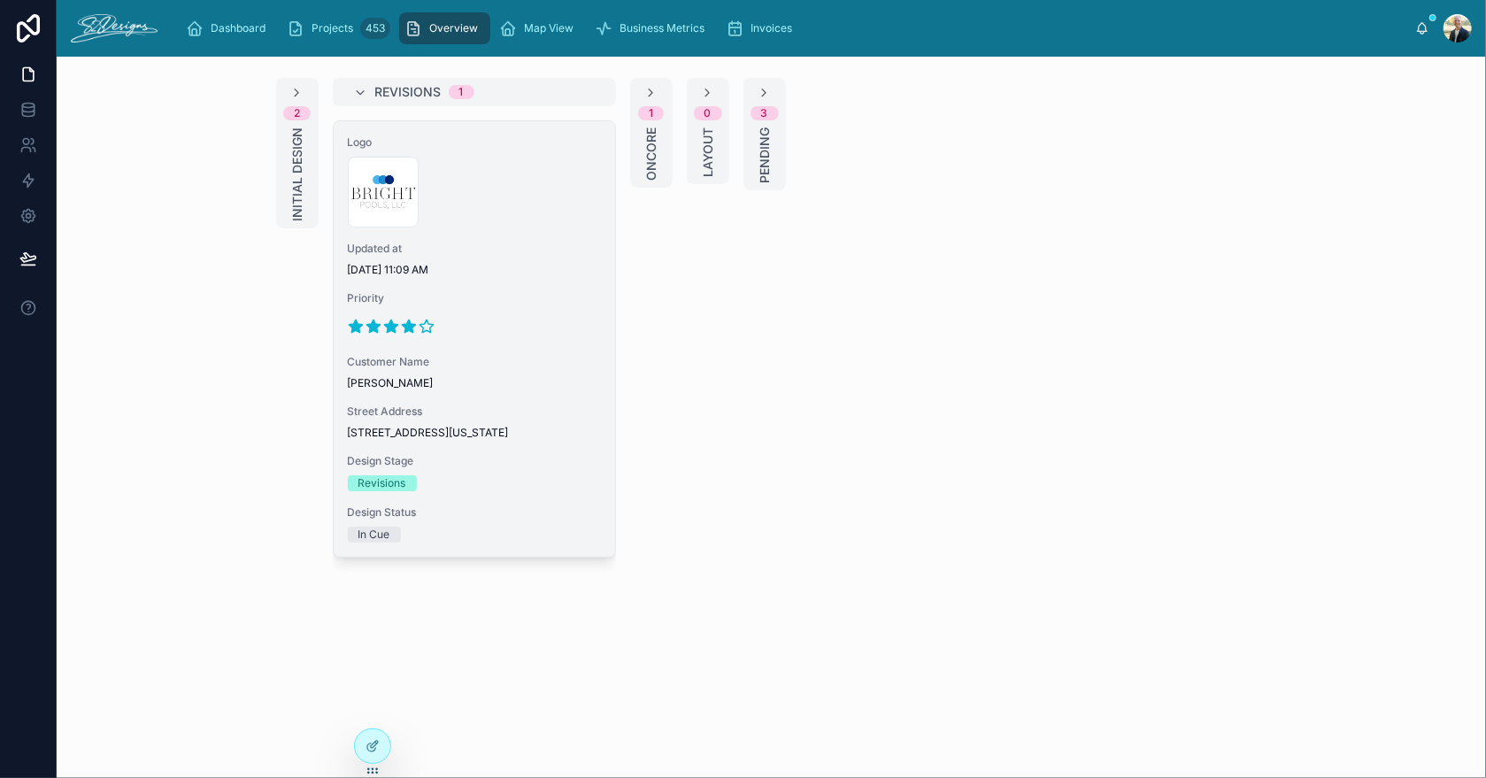
click at [521, 229] on div "Logo 300x300-logo .jpg Updated at [DATE] 11:09 AM Priority Customer Name [PERSO…" at bounding box center [474, 338] width 281 height 435
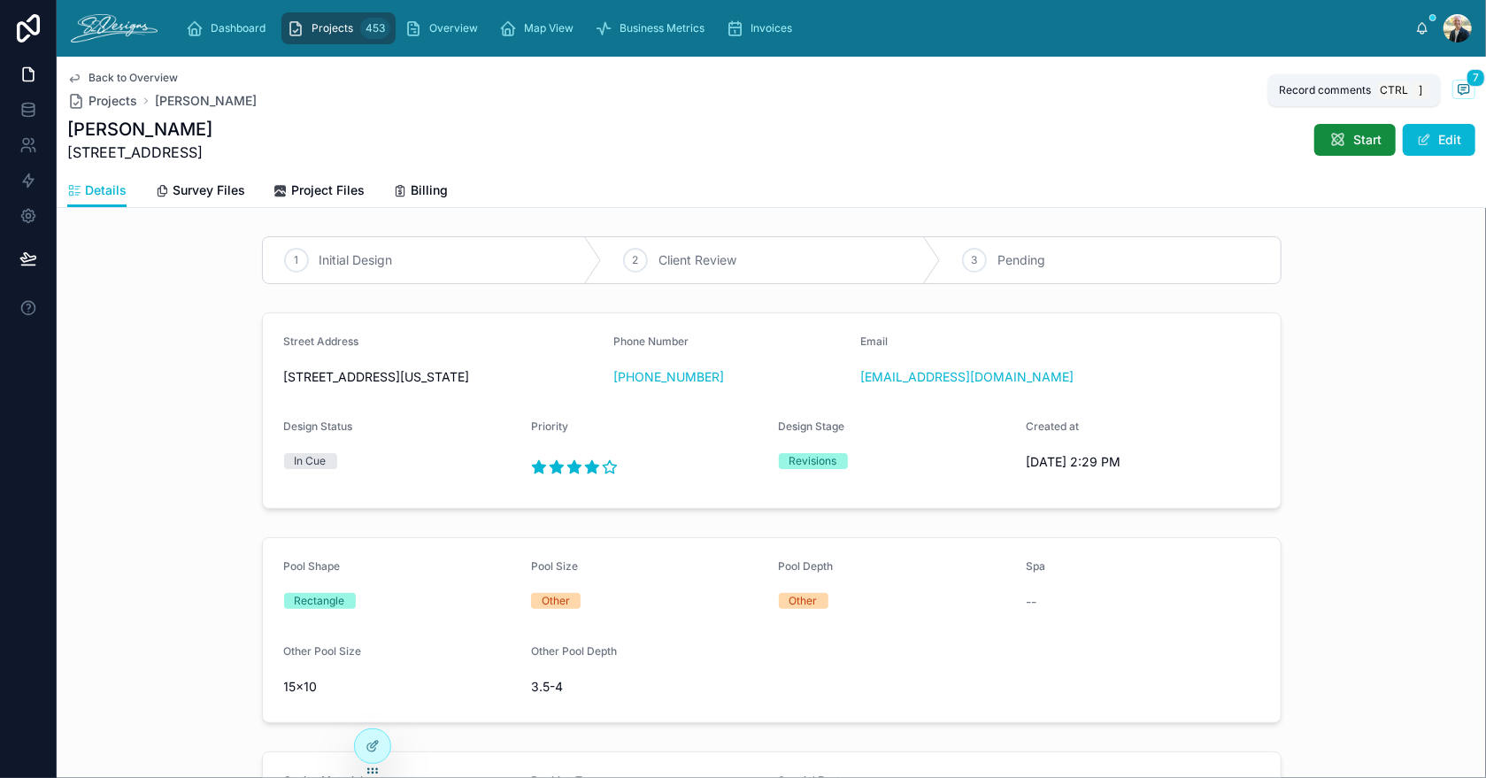
click at [1457, 88] on icon at bounding box center [1464, 89] width 14 height 14
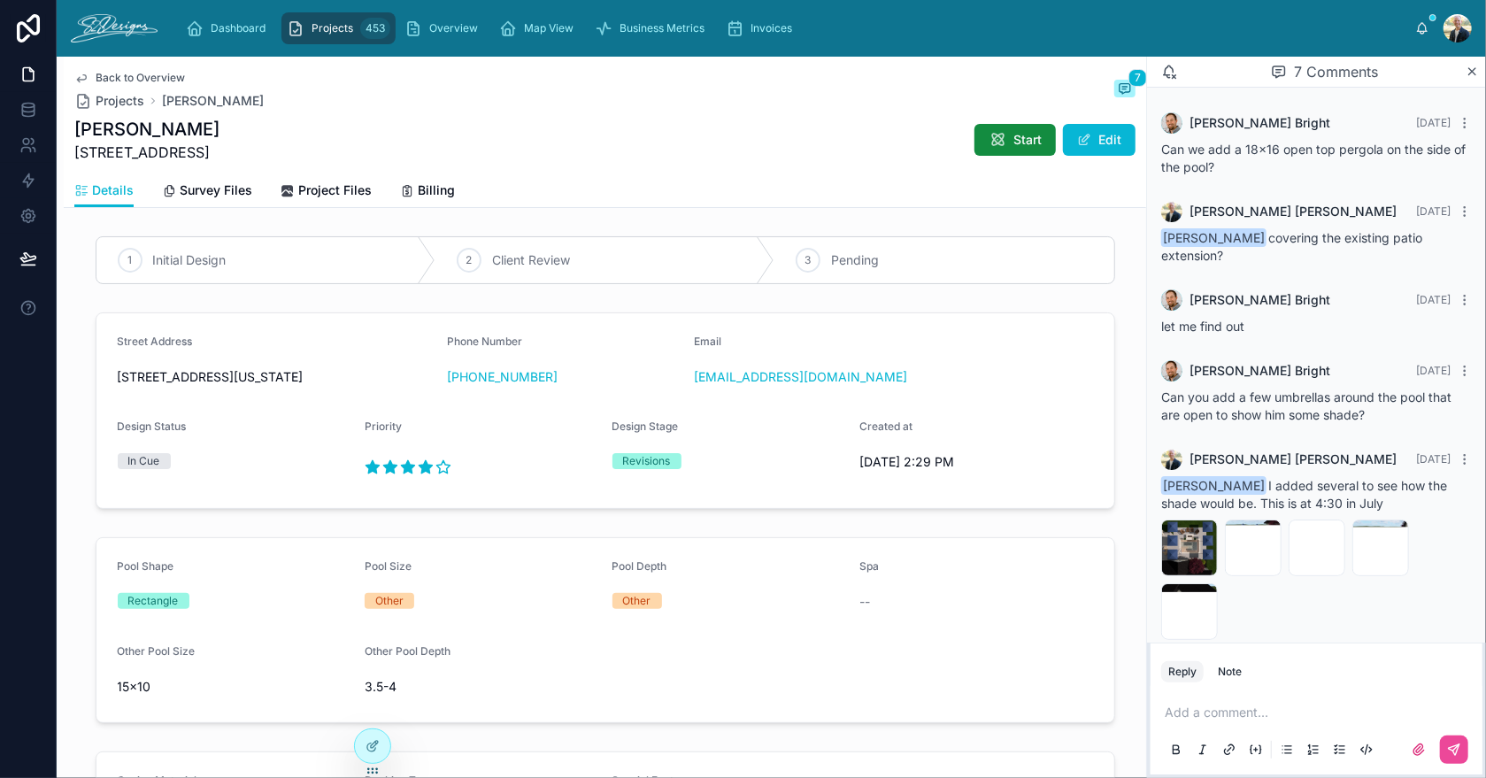
scroll to position [374, 0]
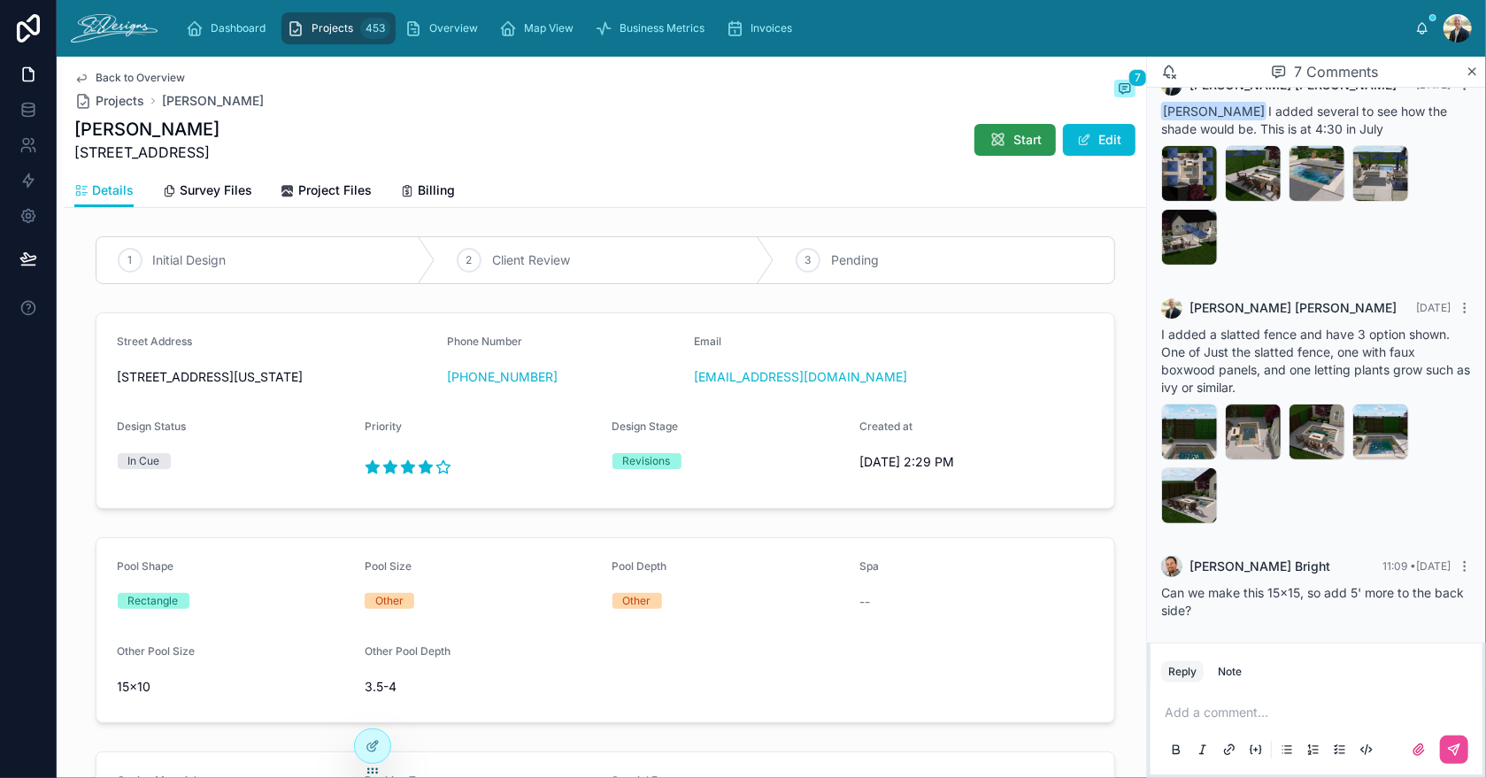
click at [989, 131] on div "Dashboard Projects 453 Overview Map View Business Metrics Invoices [PERSON_NAME…" at bounding box center [771, 389] width 1429 height 778
click at [1013, 136] on span "Start" at bounding box center [1027, 140] width 28 height 18
click at [304, 188] on span "Project Files" at bounding box center [334, 190] width 73 height 18
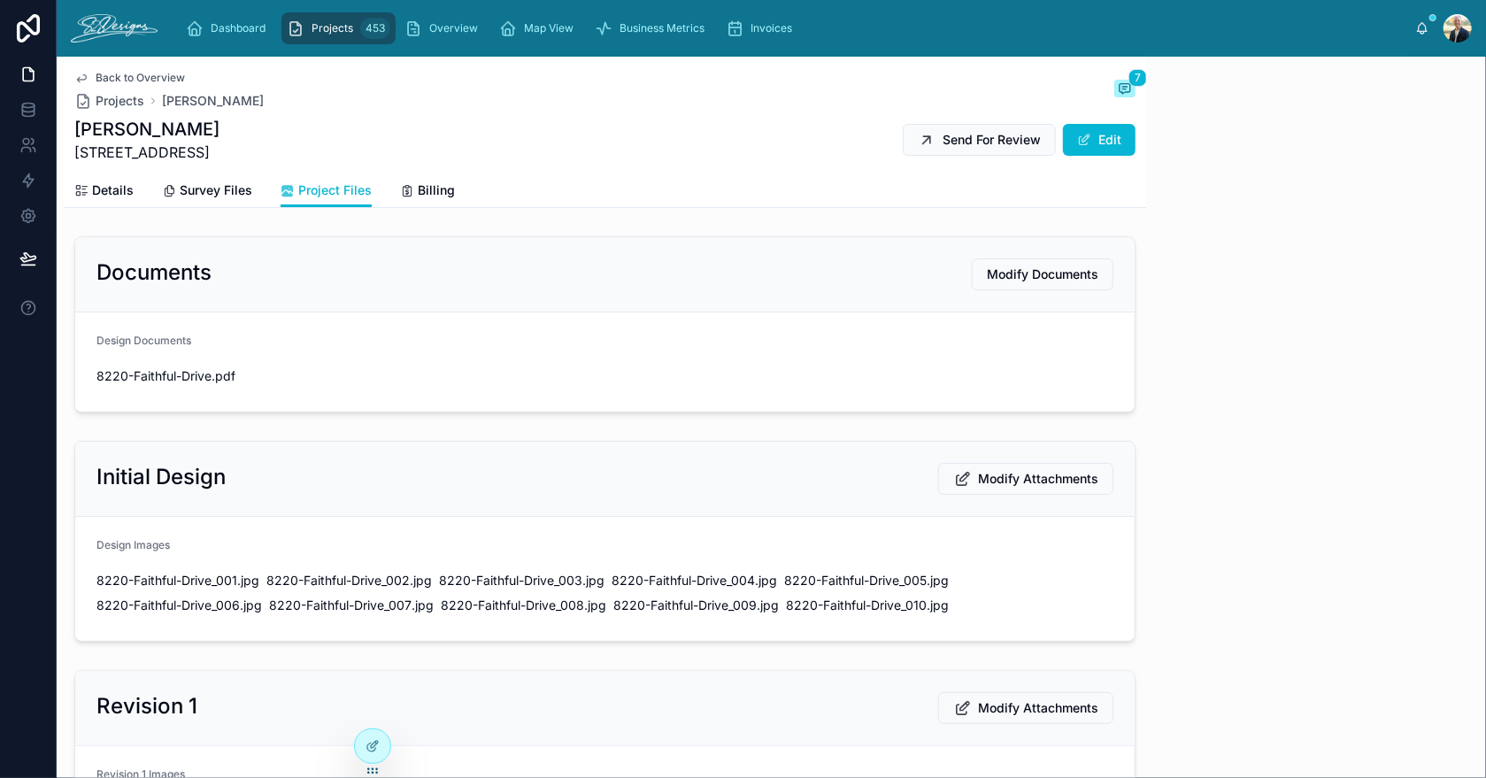
scroll to position [374, 0]
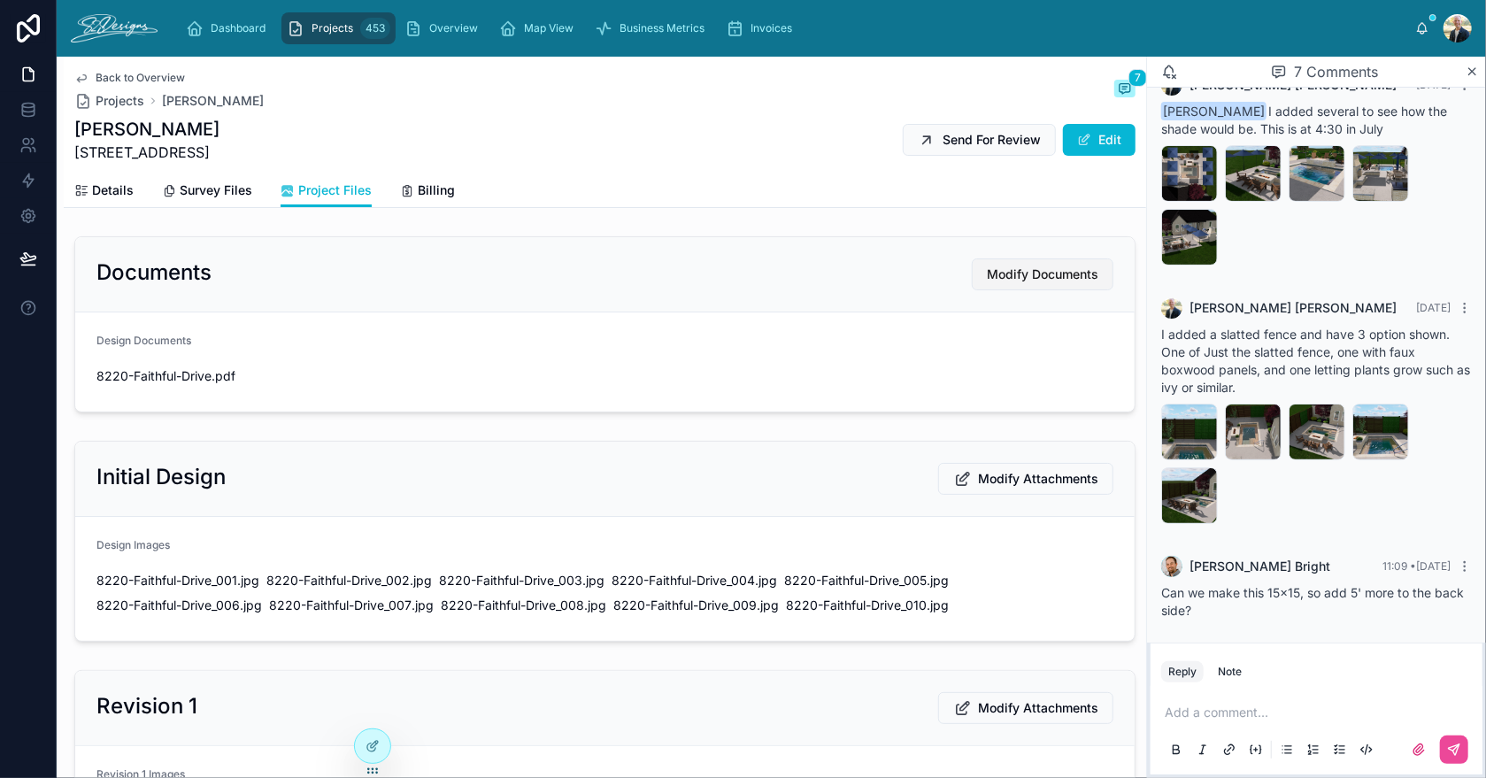
click at [1035, 272] on span "Modify Documents" at bounding box center [1043, 275] width 112 height 18
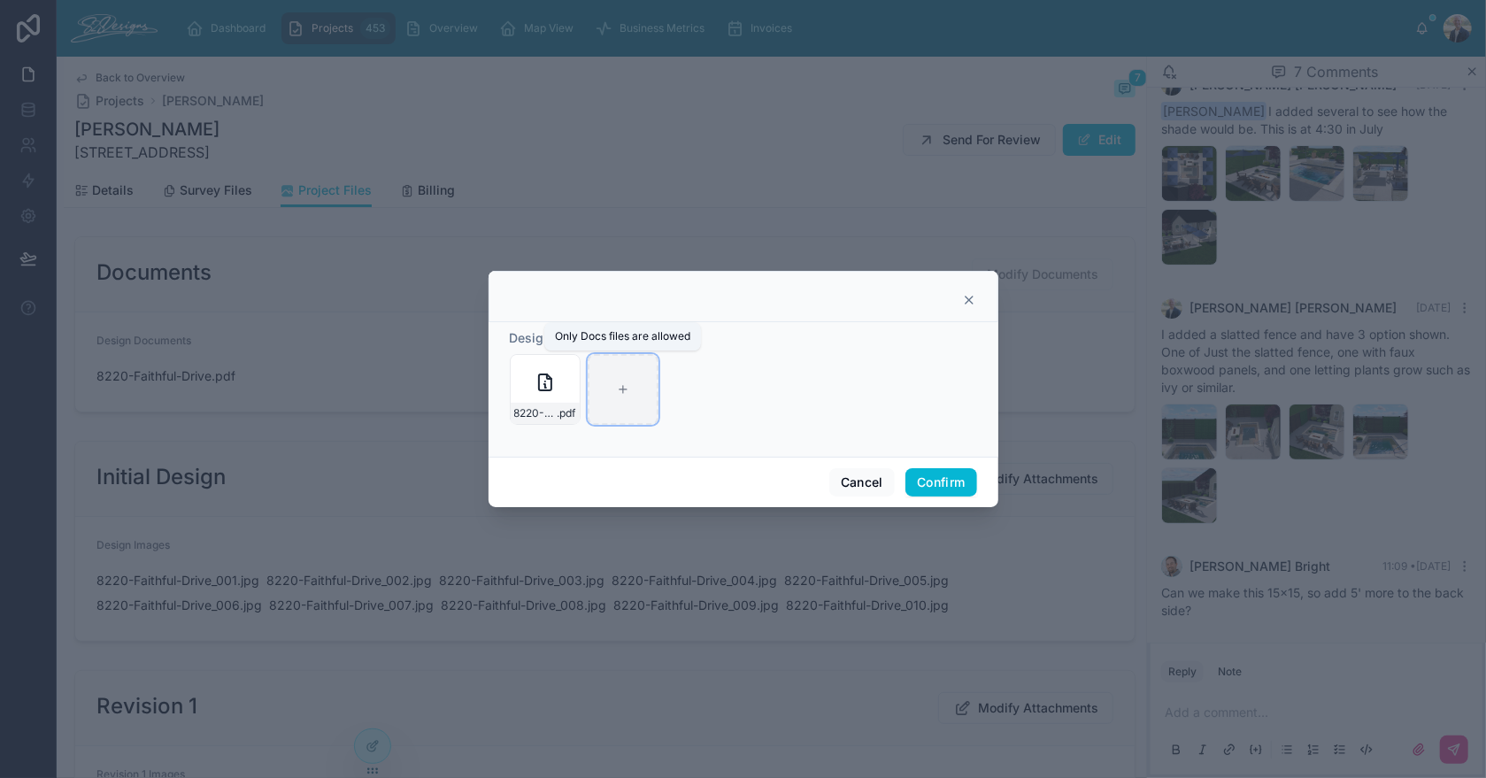
click at [635, 393] on div at bounding box center [623, 389] width 71 height 71
type input "**********"
click at [924, 476] on button "Confirm" at bounding box center [940, 482] width 71 height 28
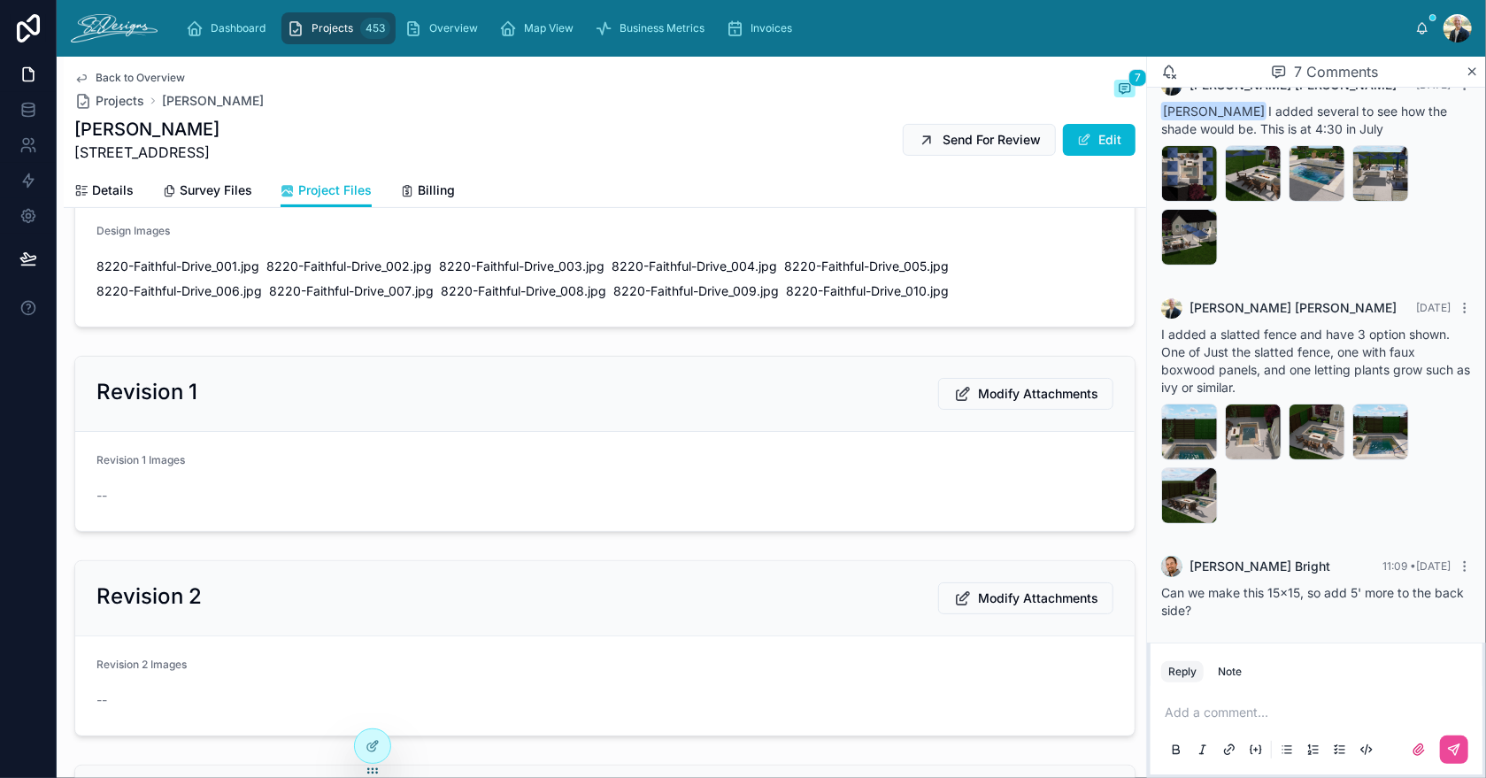
scroll to position [353, 0]
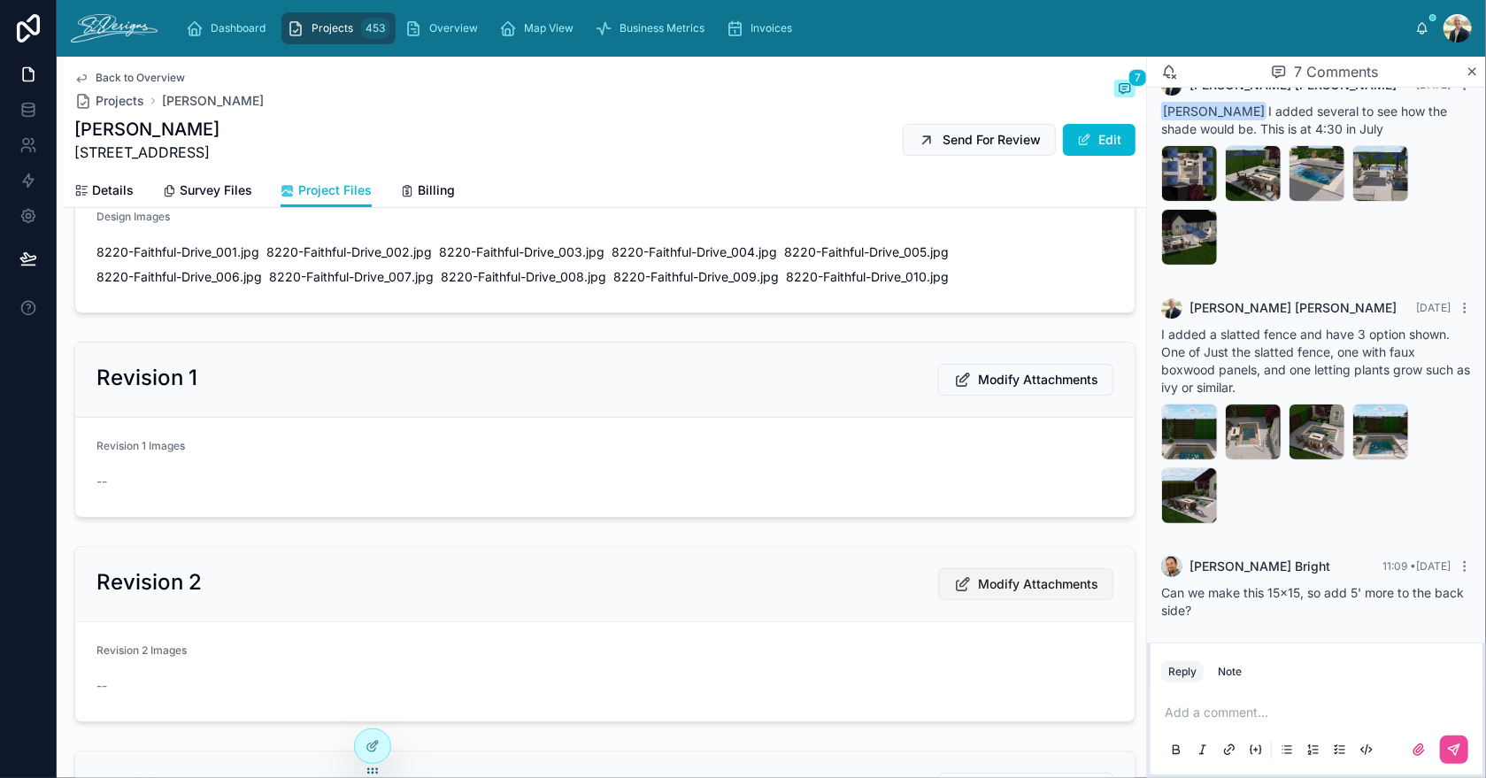
click at [1024, 590] on button "Modify Attachments" at bounding box center [1025, 584] width 175 height 32
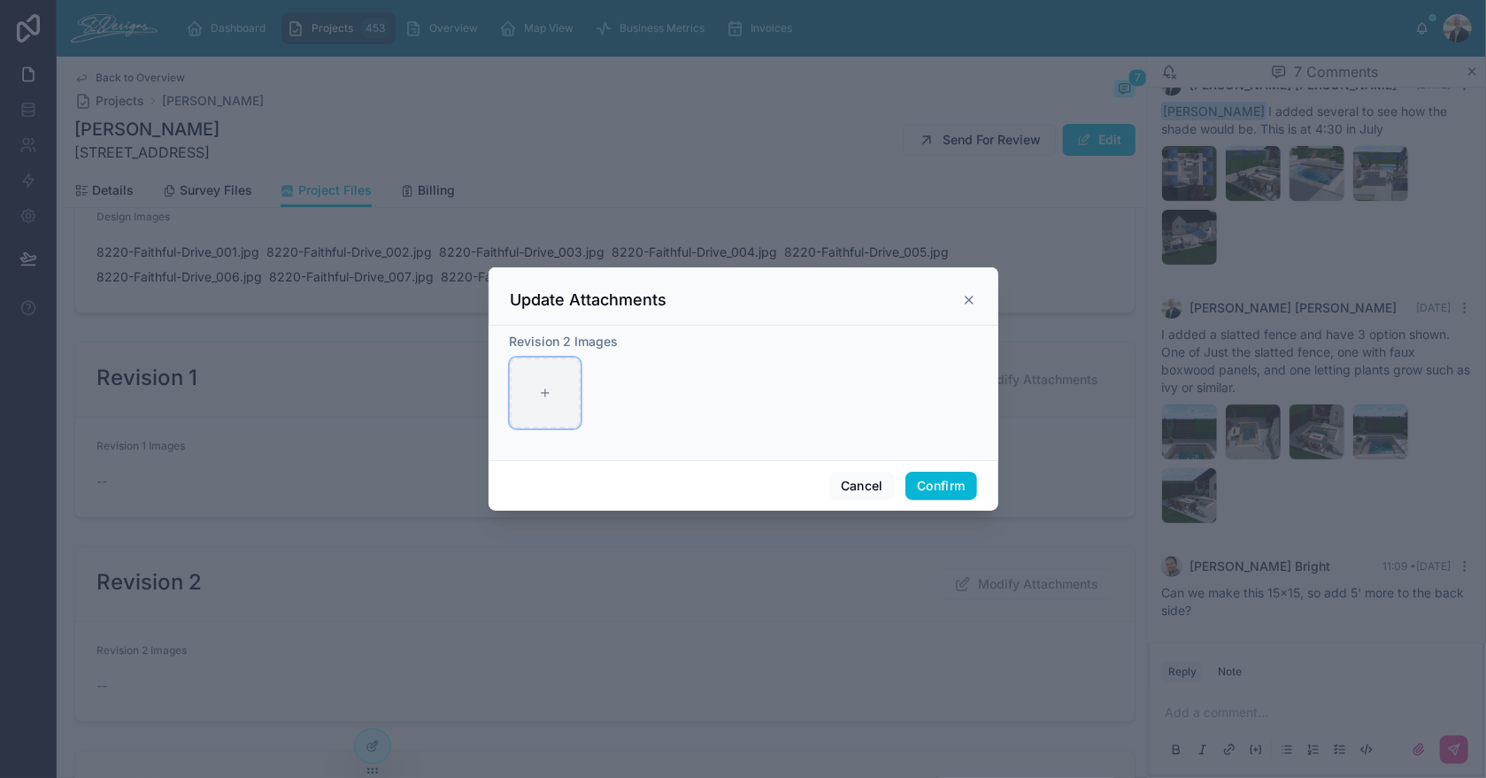
click at [542, 402] on div at bounding box center [545, 393] width 71 height 71
type input "**********"
click at [942, 479] on button "Confirm" at bounding box center [940, 486] width 71 height 28
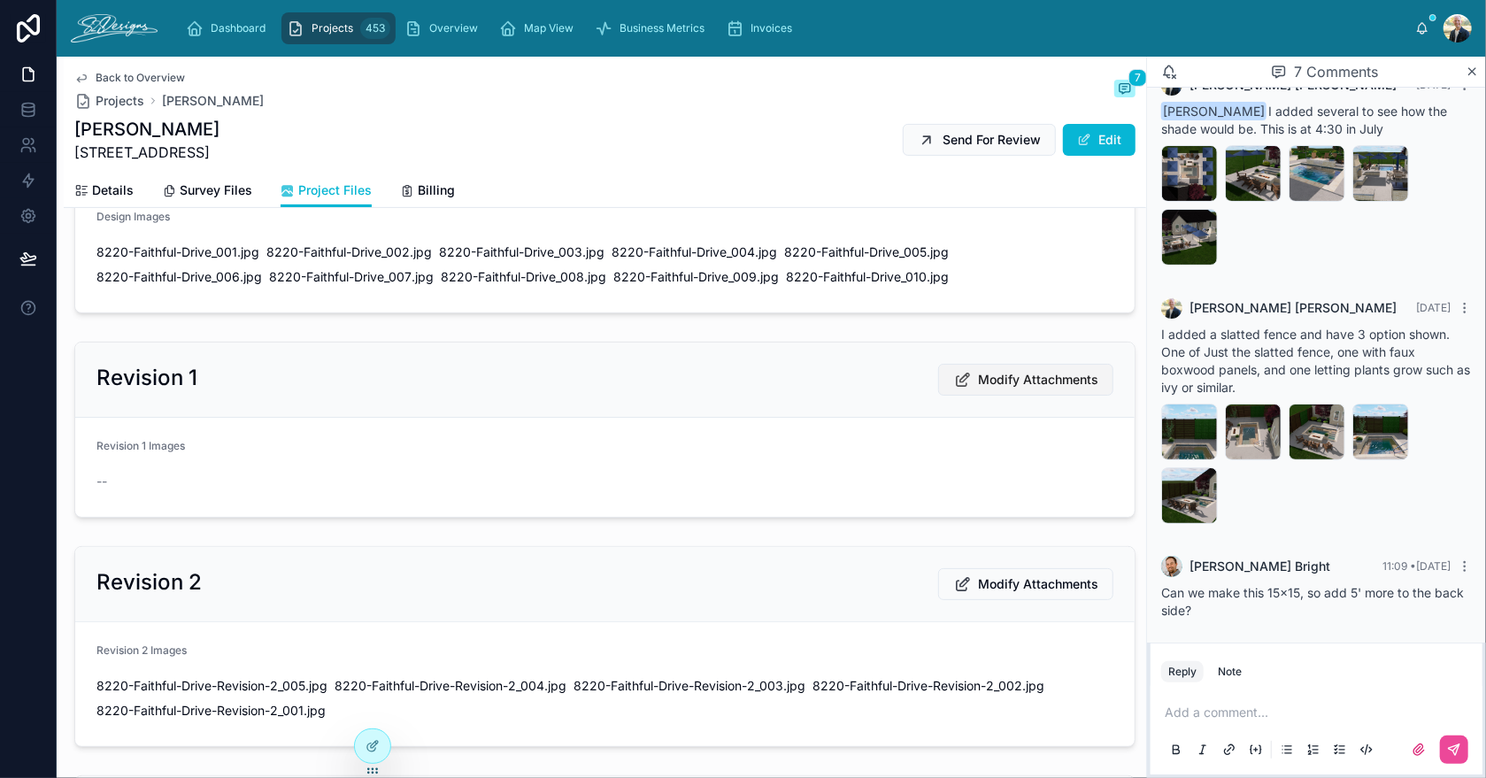
click at [1005, 378] on span "Modify Attachments" at bounding box center [1038, 380] width 120 height 18
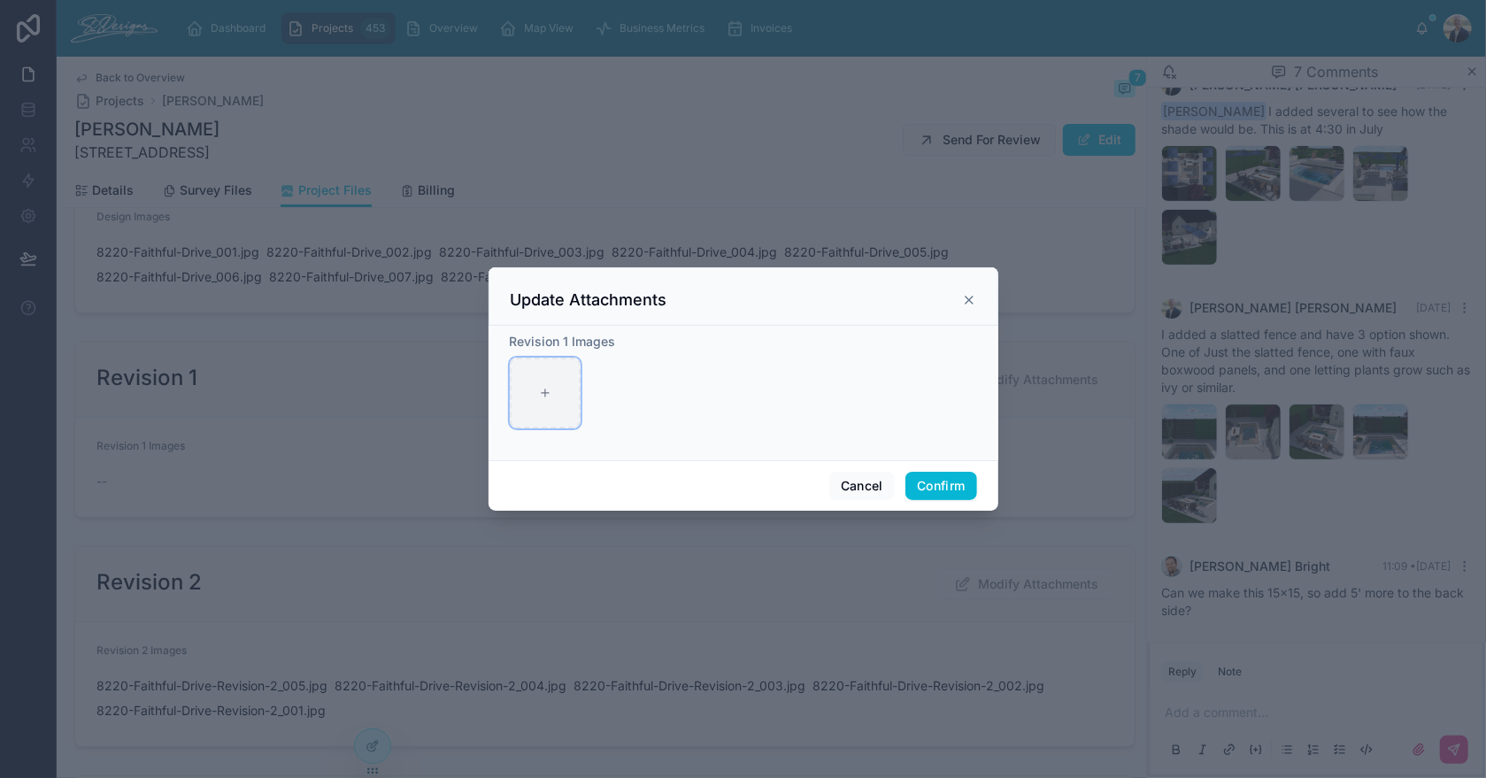
click at [568, 404] on div at bounding box center [545, 393] width 71 height 71
type input "**********"
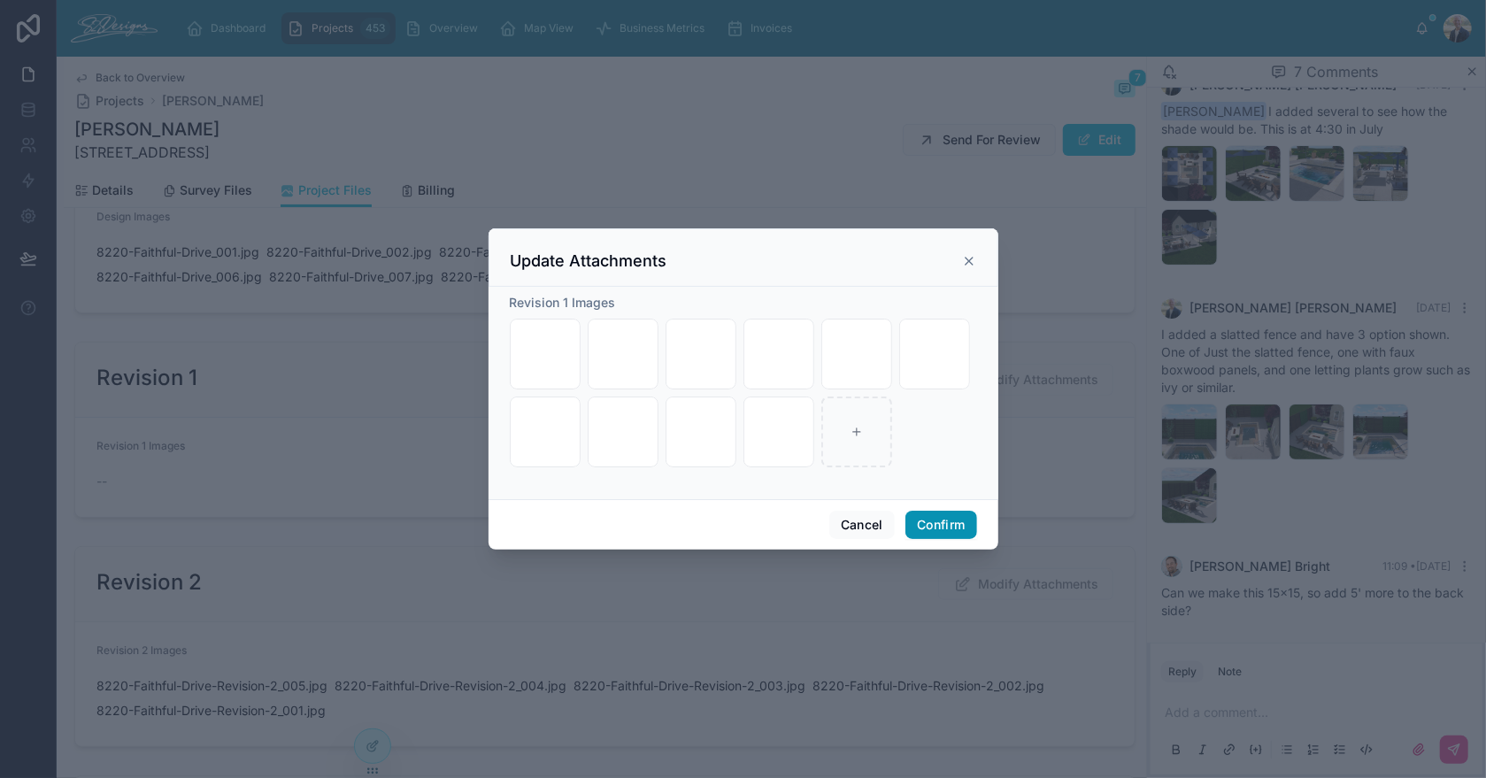
click at [962, 529] on button "Confirm" at bounding box center [940, 525] width 71 height 28
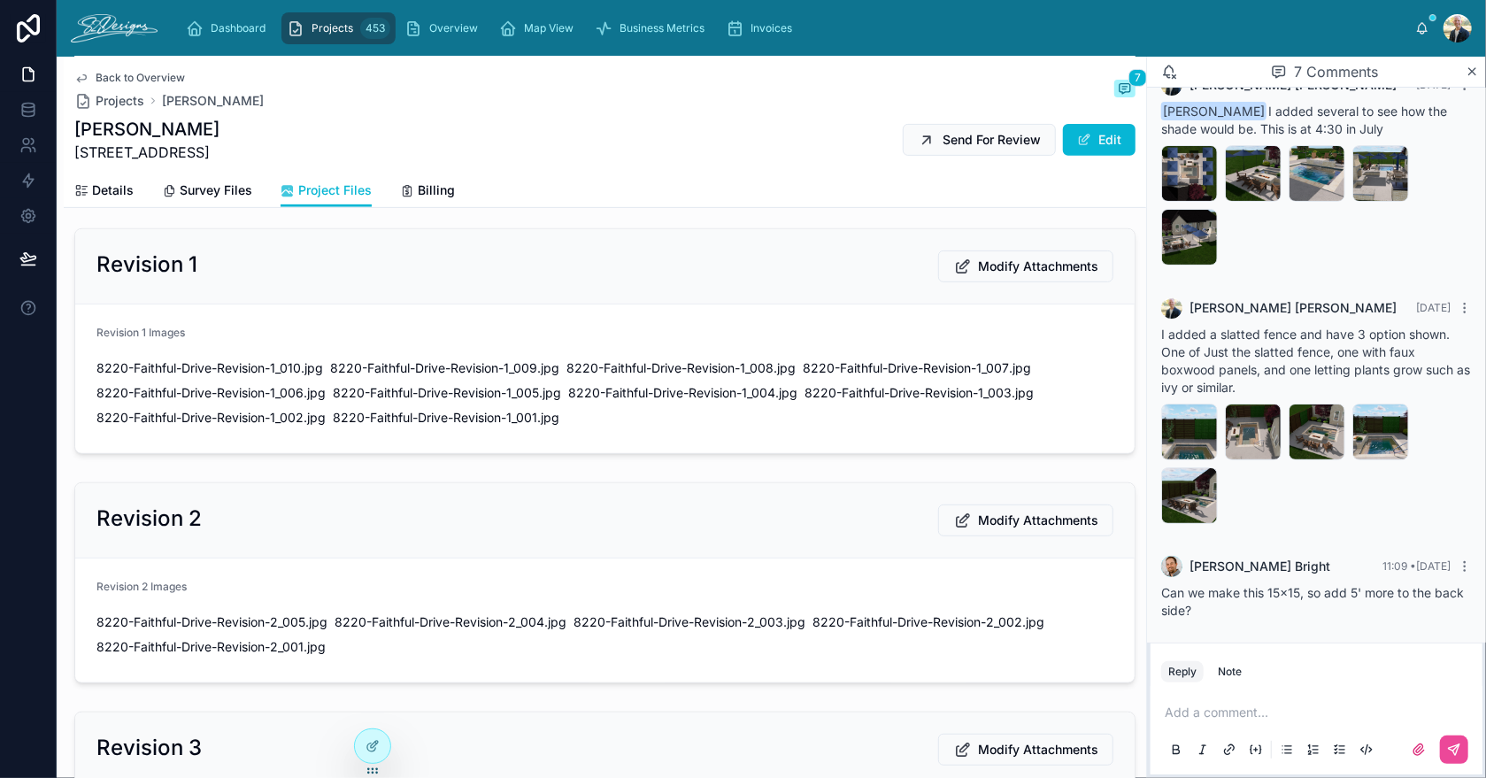
scroll to position [530, 0]
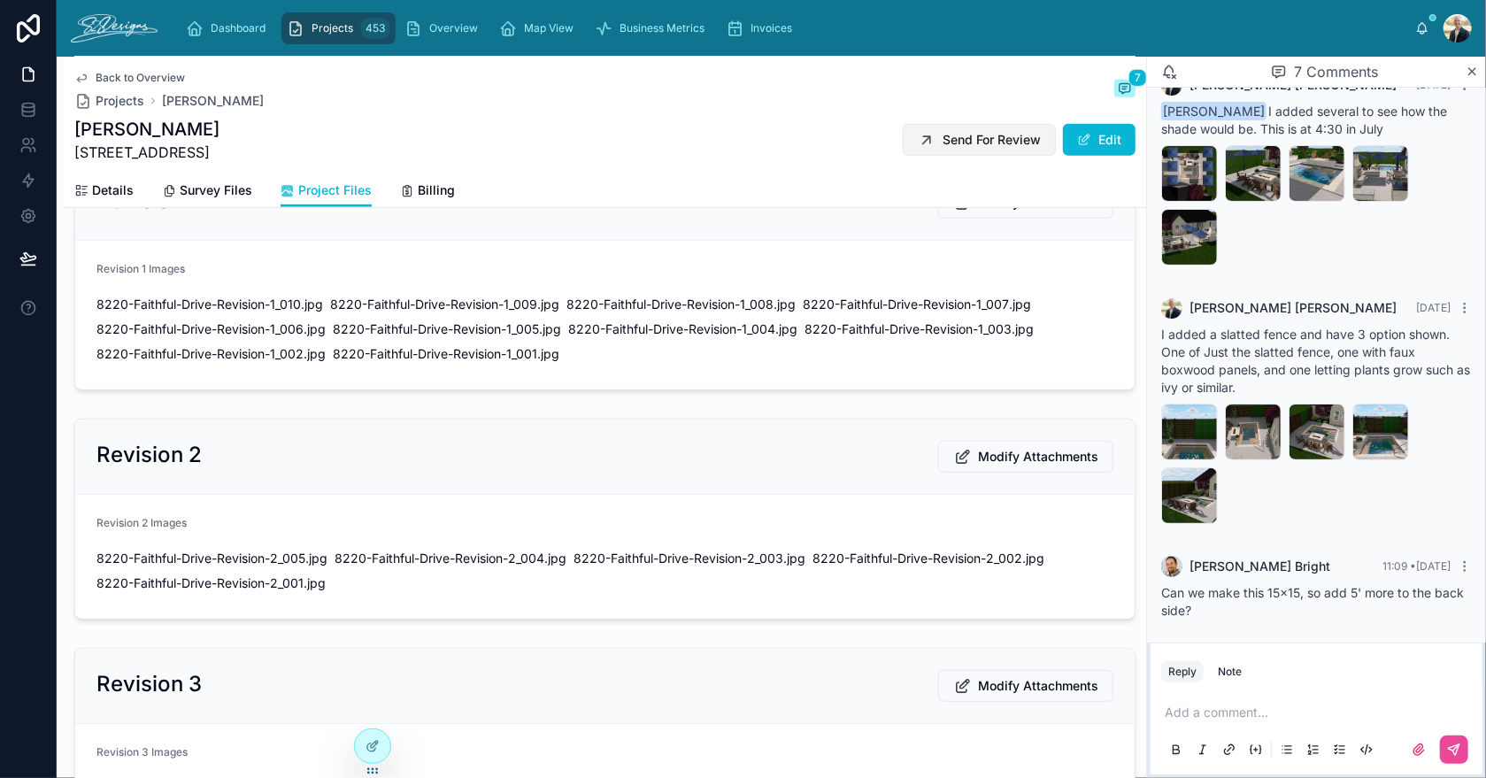
click at [964, 142] on span "Send For Review" at bounding box center [992, 140] width 98 height 18
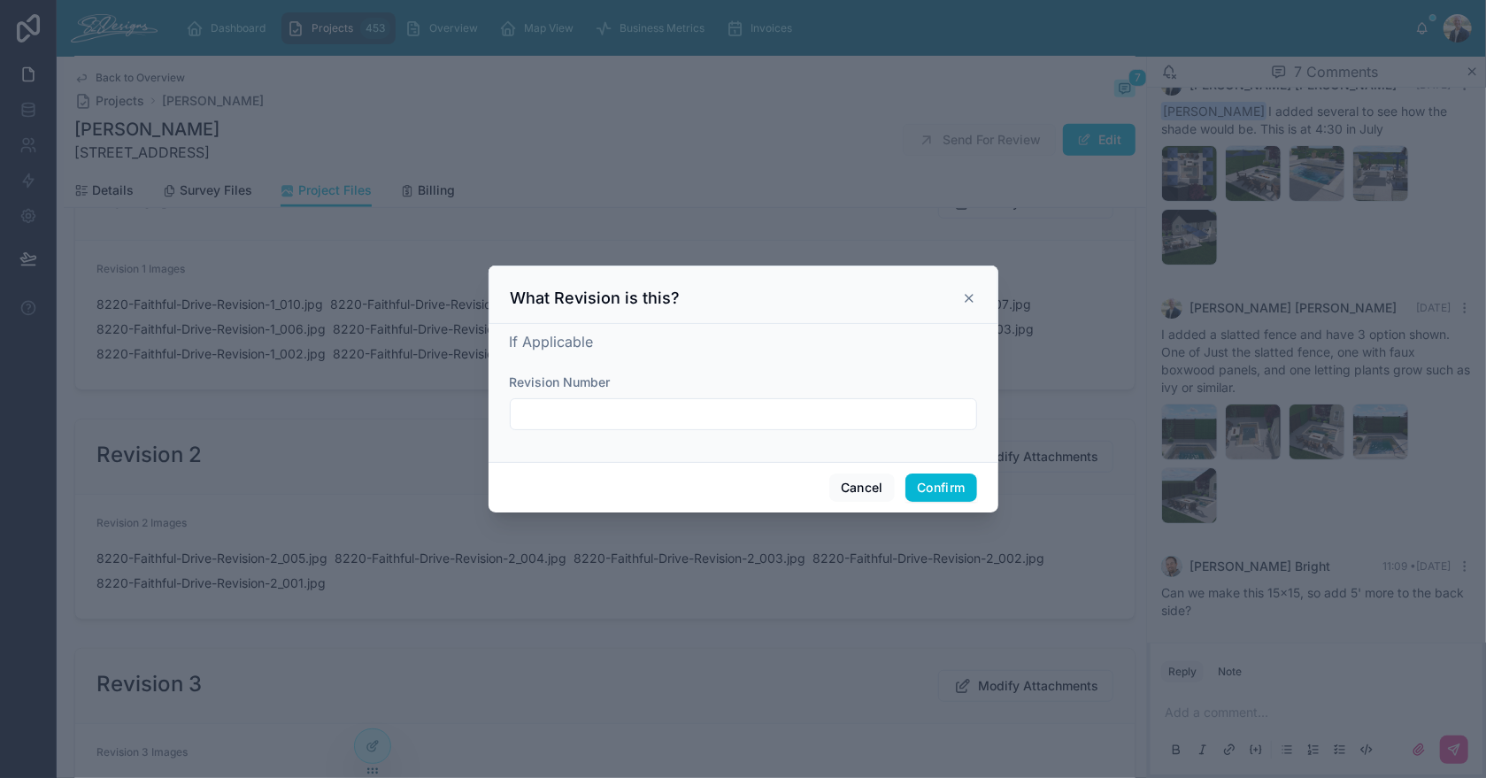
click at [666, 418] on input "text" at bounding box center [744, 414] width 466 height 25
type input "**********"
click at [958, 477] on button "Confirm" at bounding box center [940, 487] width 71 height 28
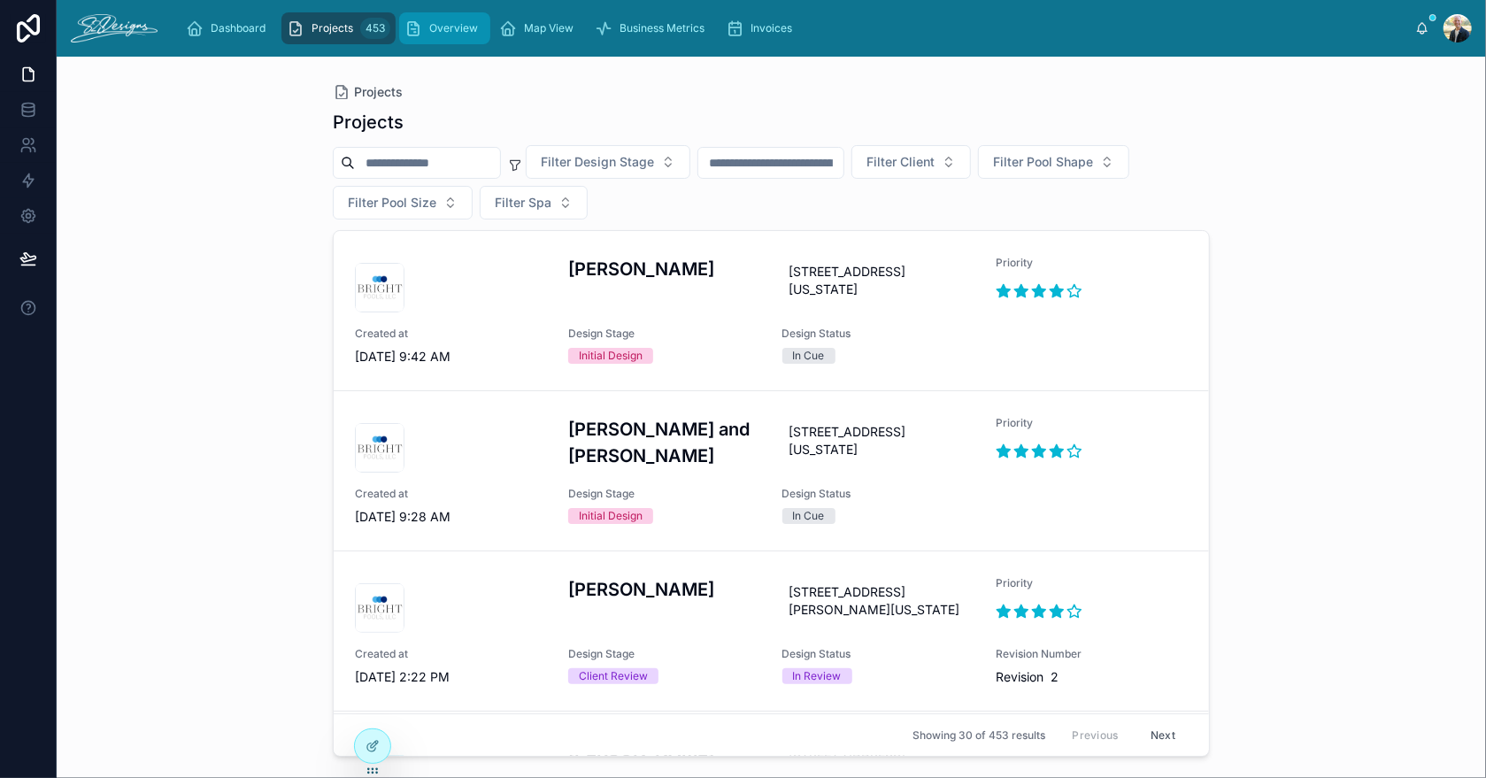
click at [443, 24] on span "Overview" at bounding box center [453, 28] width 49 height 14
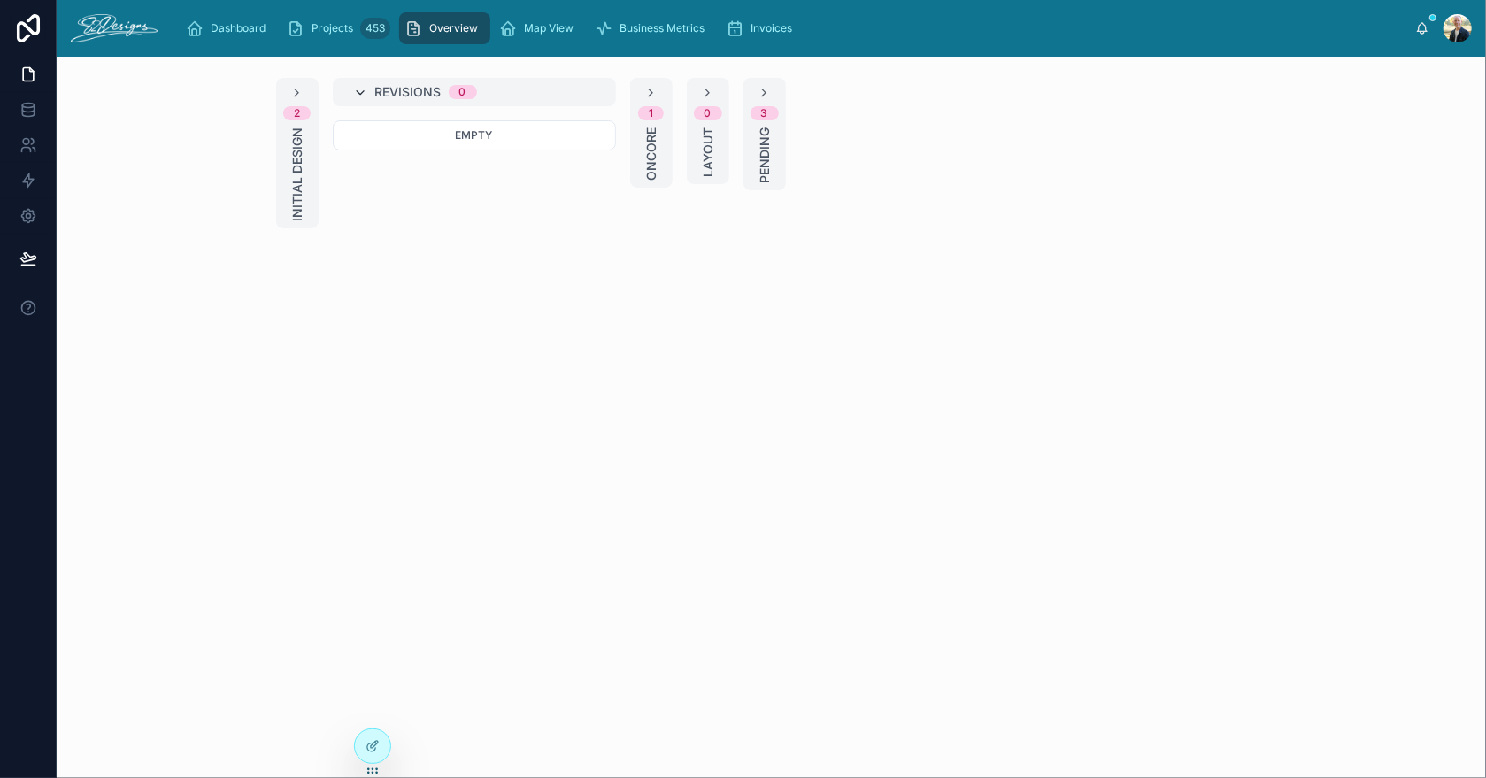
click at [358, 93] on icon at bounding box center [361, 93] width 14 height 14
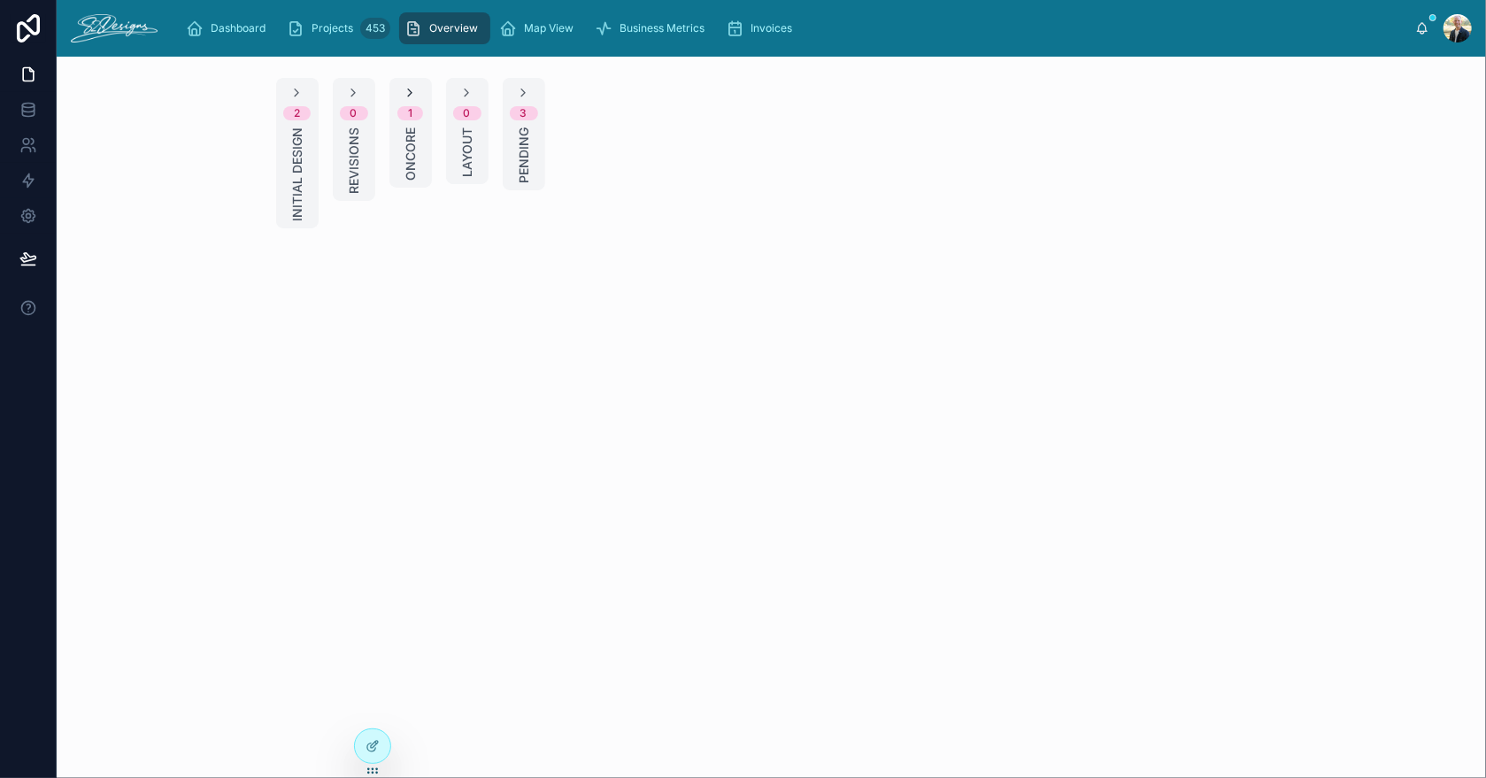
click at [404, 97] on icon at bounding box center [411, 93] width 14 height 14
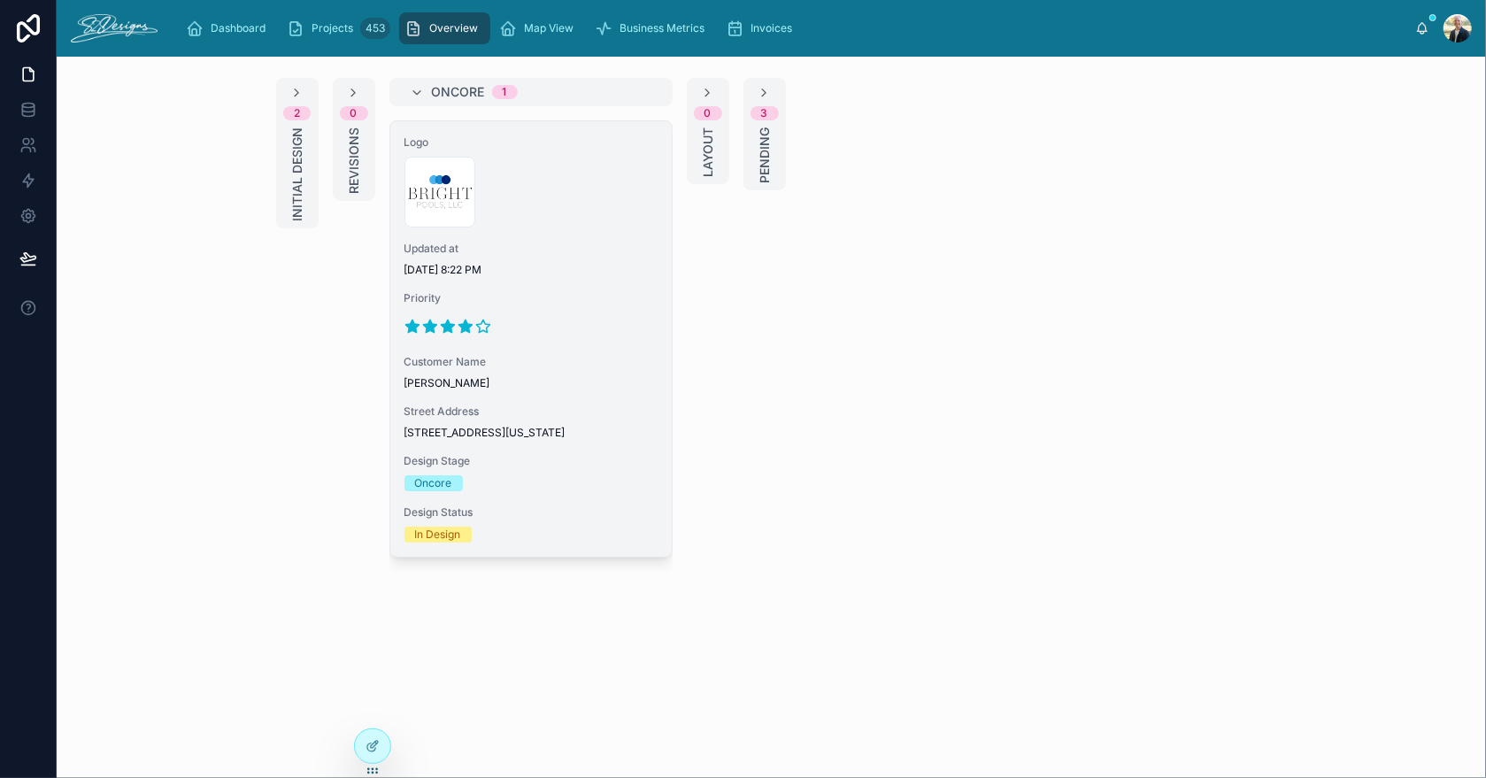
click at [571, 224] on div "300x300-logo .jpg" at bounding box center [530, 192] width 253 height 71
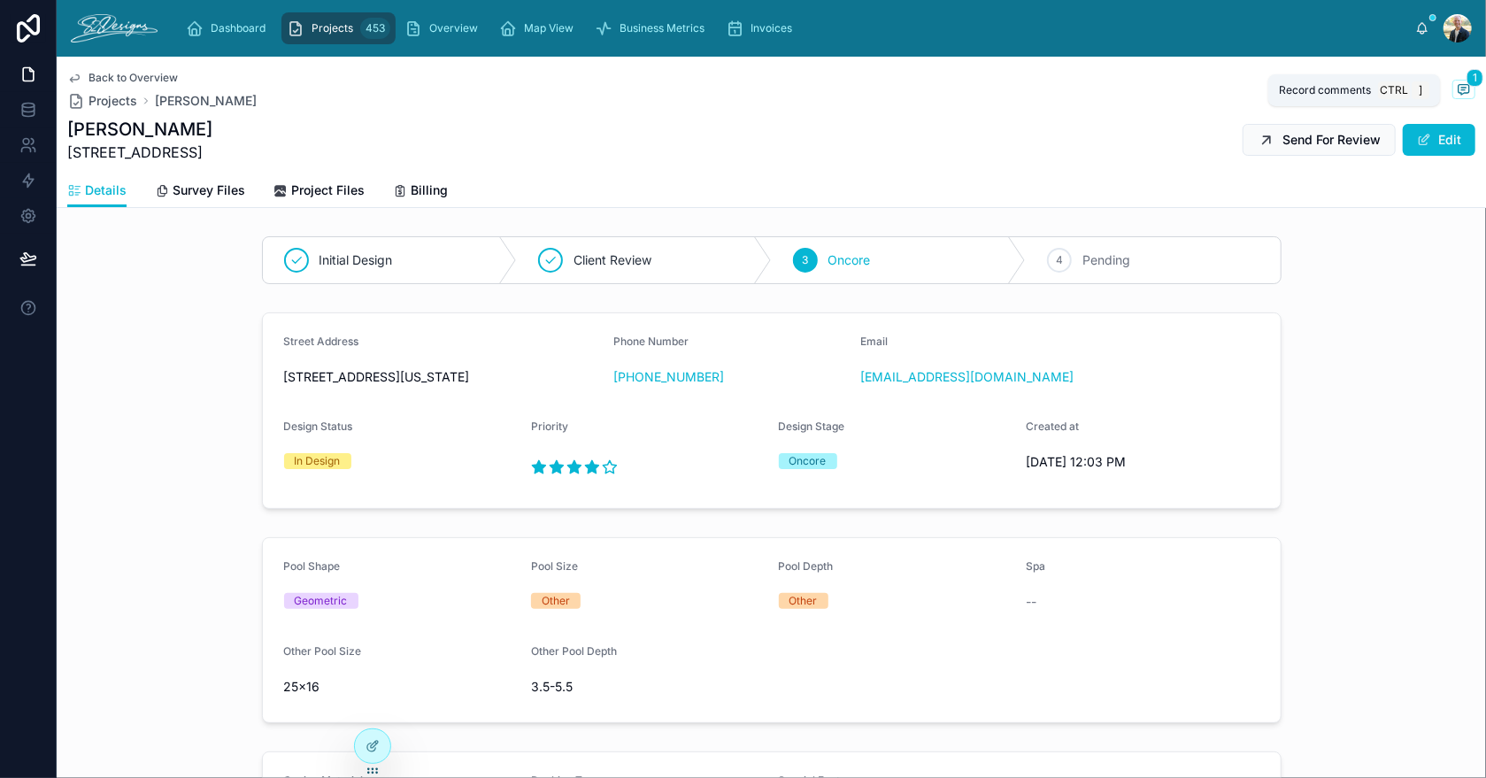
click at [1459, 91] on icon at bounding box center [1464, 89] width 11 height 10
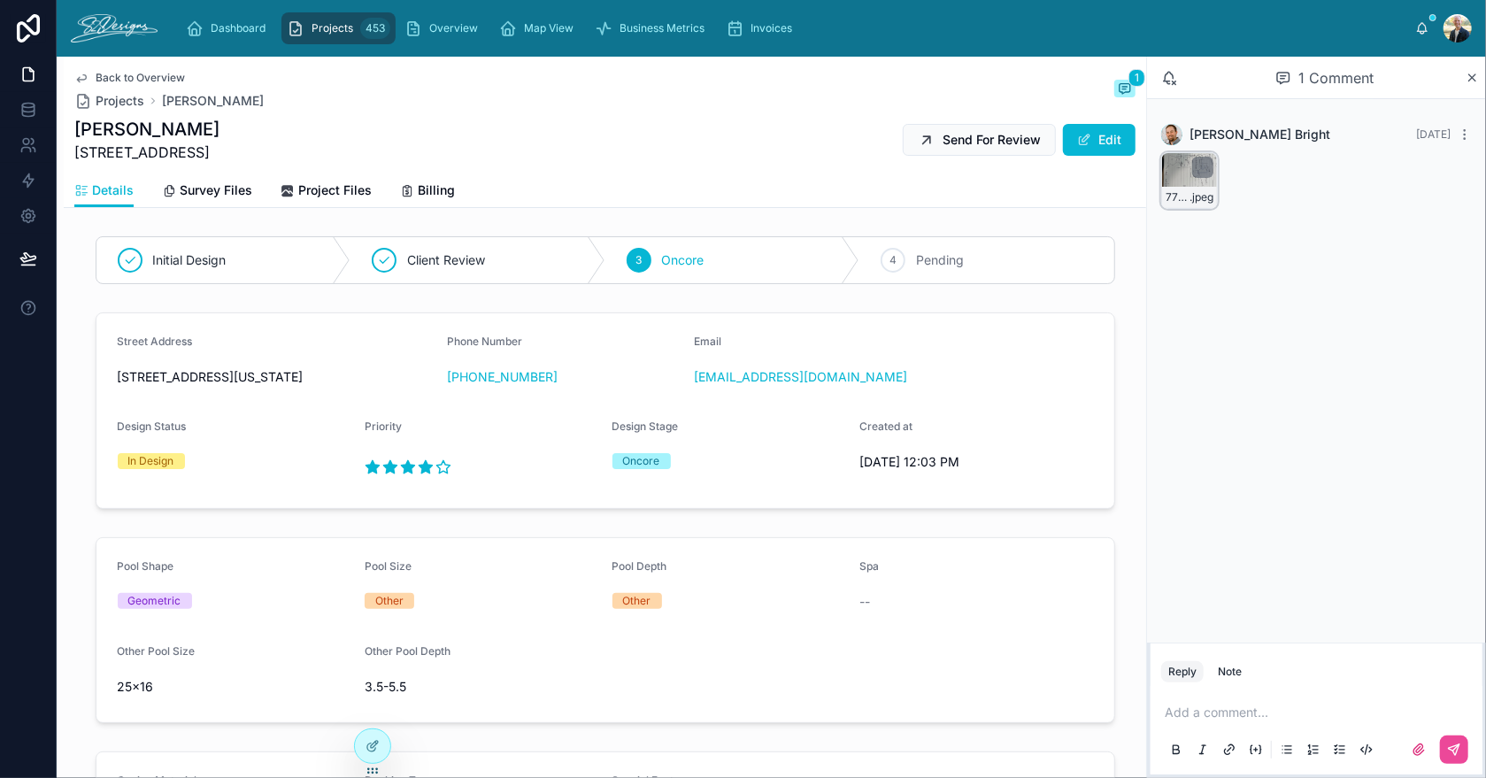
click at [1171, 175] on div "77912919899__7414E626-C4FD-4486-8D25-08504539472C .jpeg" at bounding box center [1189, 180] width 57 height 57
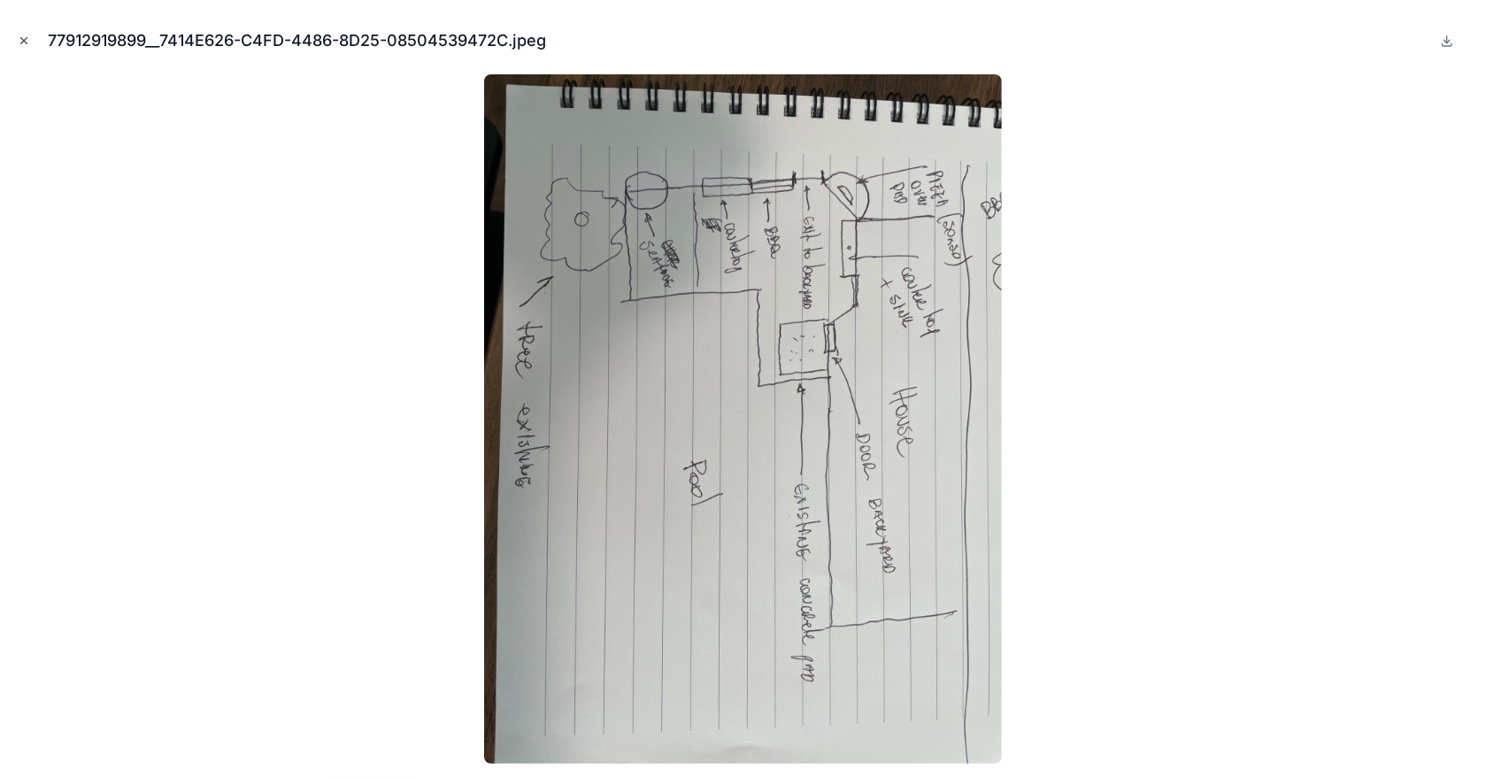
click at [20, 33] on button "Close modal" at bounding box center [23, 40] width 19 height 19
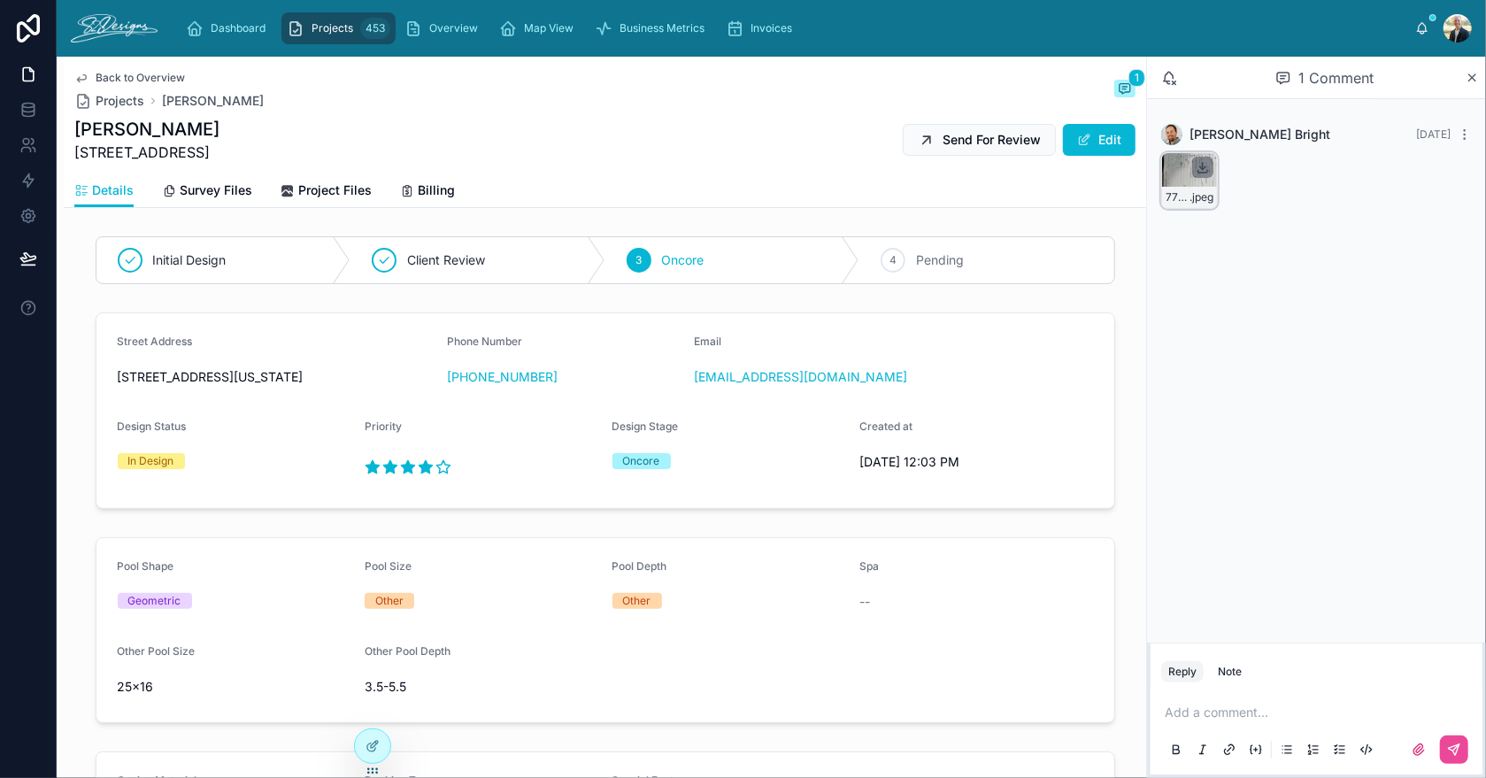
click at [1203, 169] on icon at bounding box center [1203, 167] width 14 height 14
click at [771, 722] on form "Pool Shape Geometric Pool Size Other Pool Depth Other Spa -- Other Pool Size 25…" at bounding box center [605, 630] width 1018 height 184
click at [236, 27] on span "Dashboard" at bounding box center [238, 28] width 55 height 14
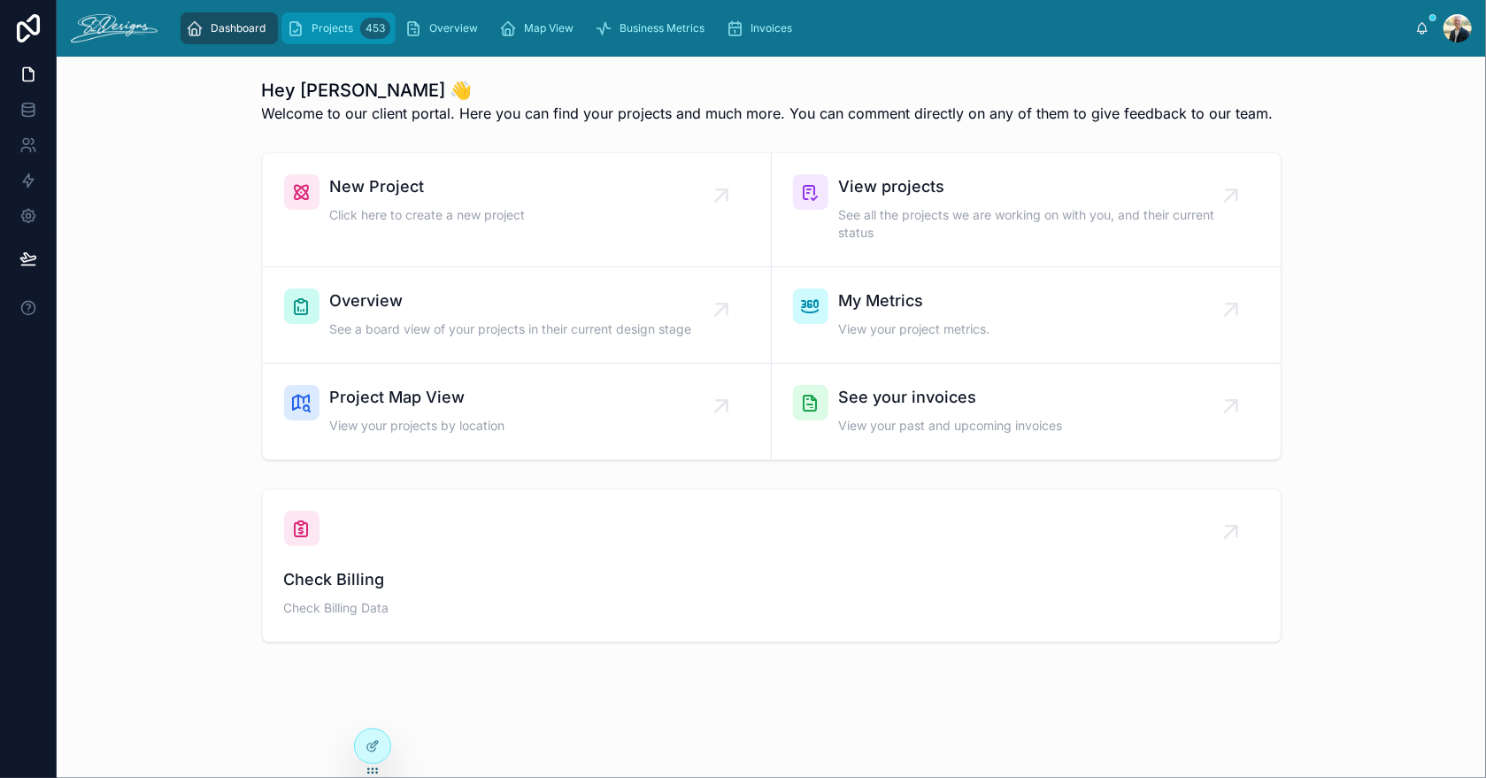
click at [322, 29] on span "Projects" at bounding box center [333, 28] width 42 height 14
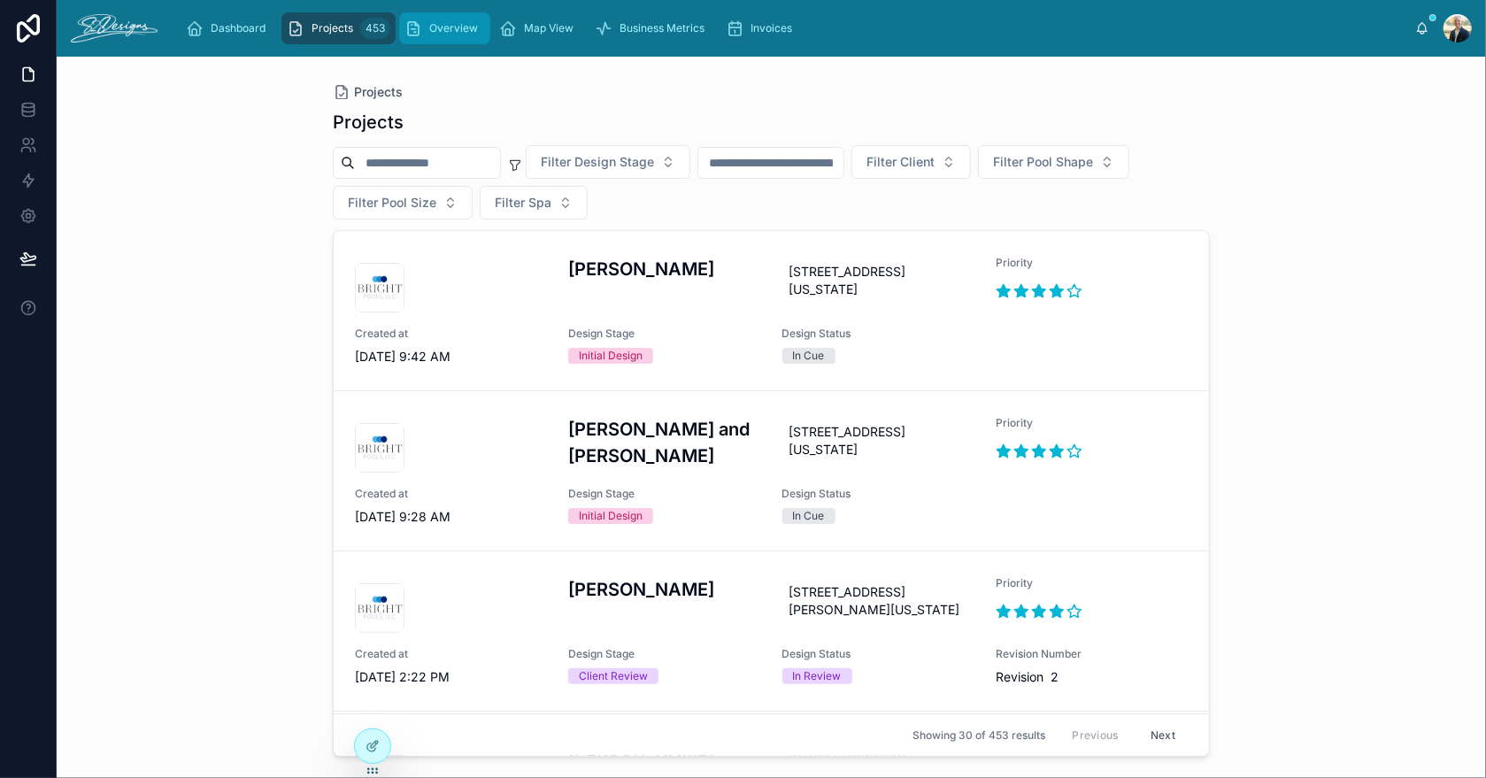
click at [443, 22] on span "Overview" at bounding box center [453, 28] width 49 height 14
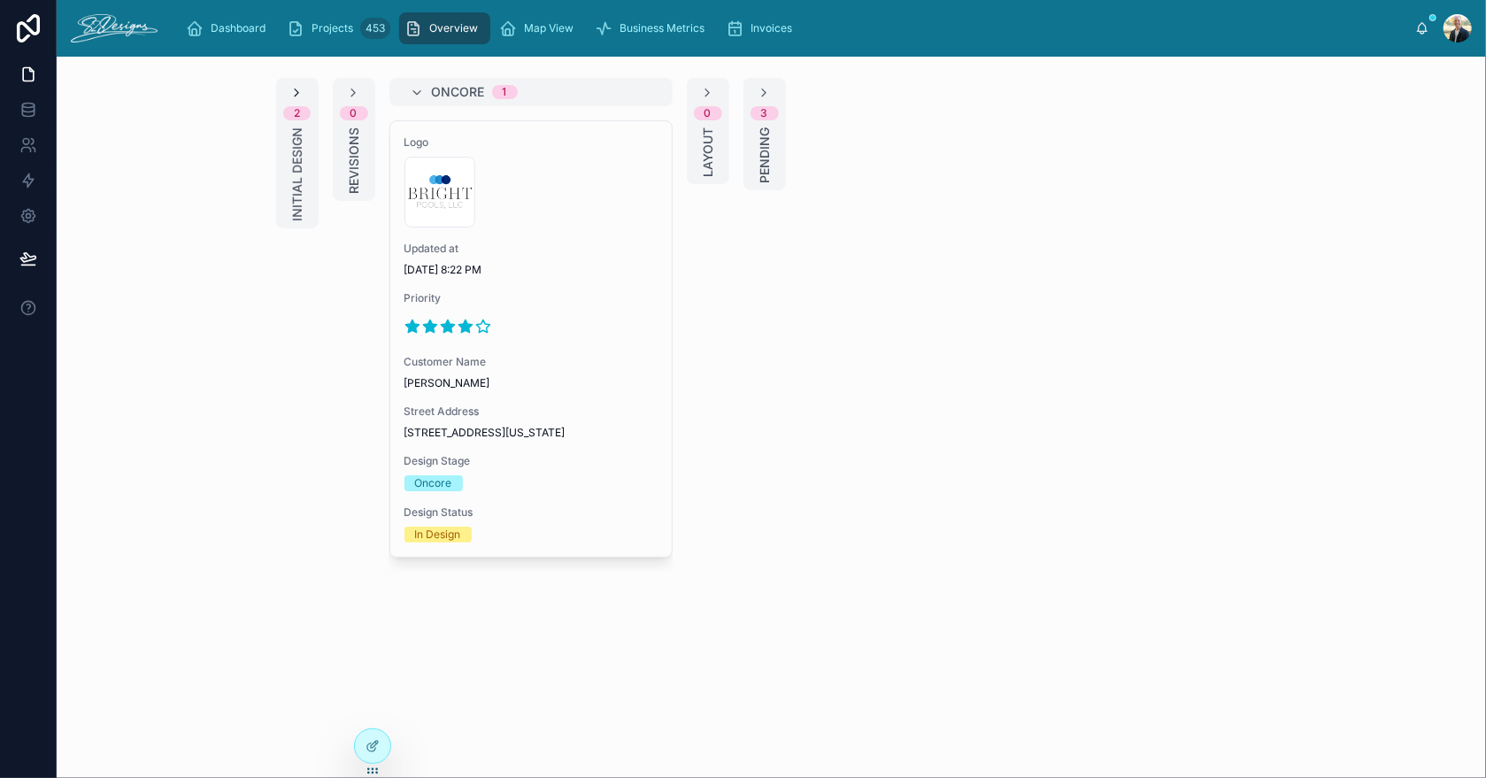
click at [300, 88] on icon at bounding box center [297, 93] width 14 height 14
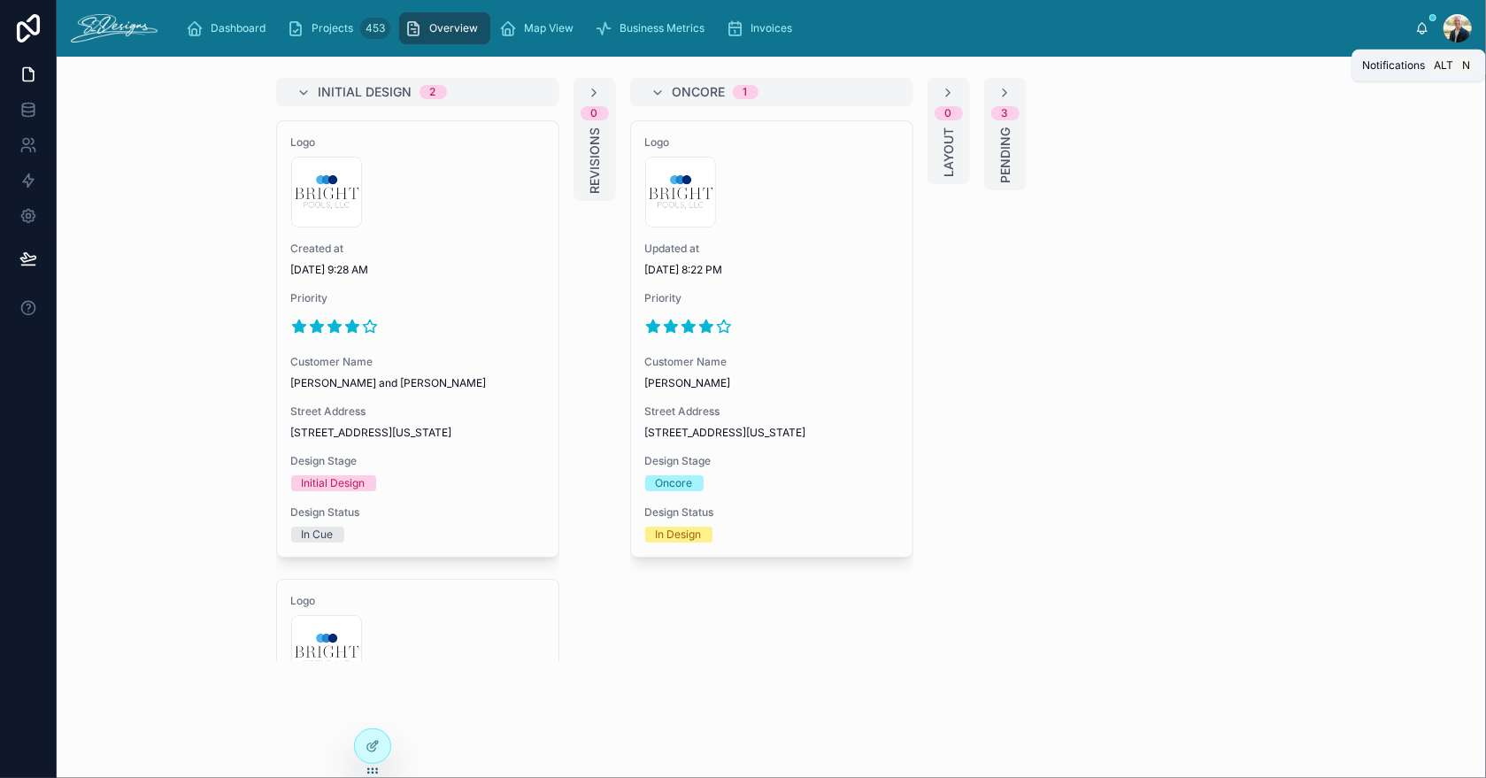
click at [1421, 30] on icon at bounding box center [1422, 28] width 14 height 14
